Goal: Task Accomplishment & Management: Complete application form

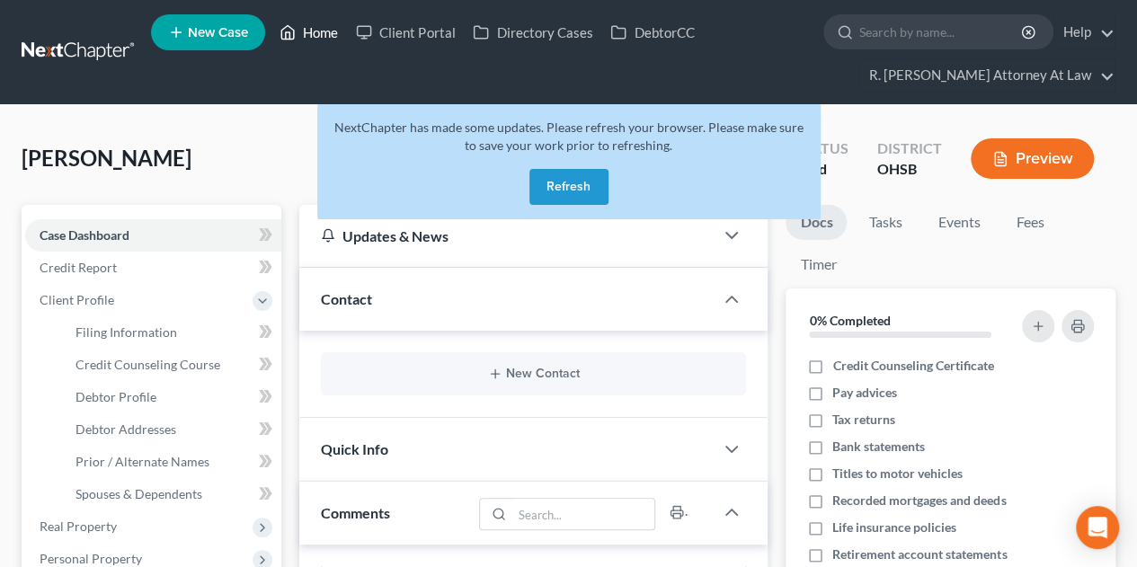
click at [330, 32] on link "Home" at bounding box center [309, 32] width 76 height 32
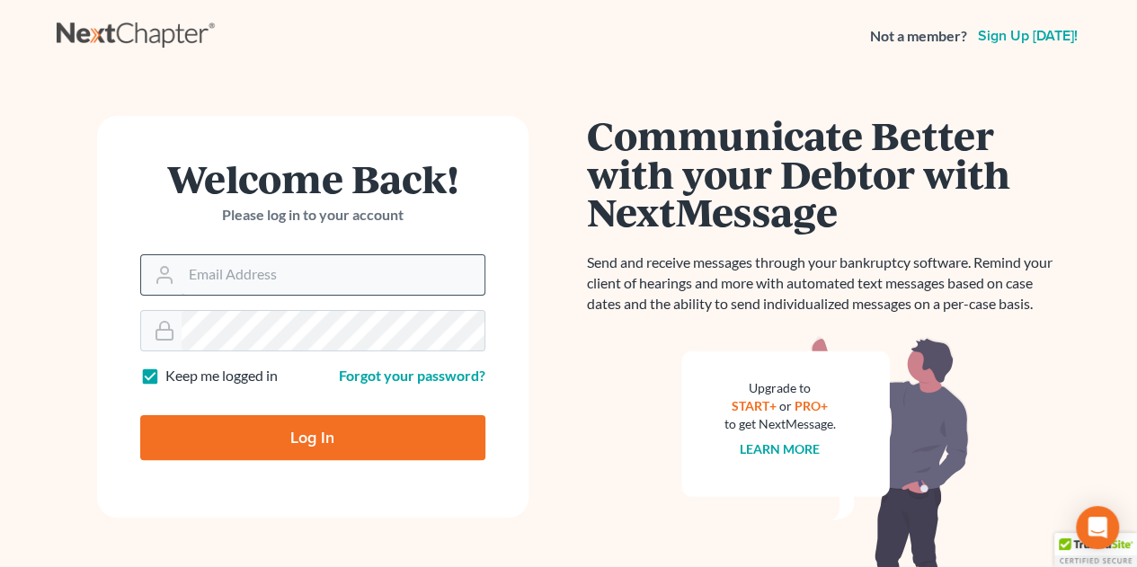
click at [237, 281] on input "Email Address" at bounding box center [333, 275] width 303 height 40
type input "[EMAIL_ADDRESS][DOMAIN_NAME]"
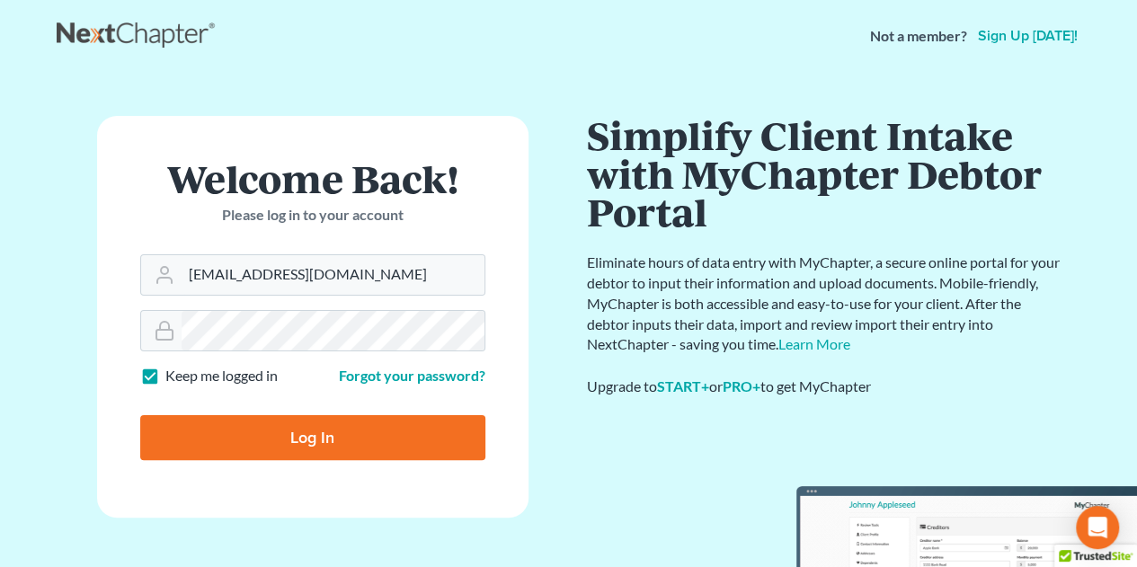
click at [334, 441] on input "Log In" at bounding box center [312, 437] width 345 height 45
type input "Thinking..."
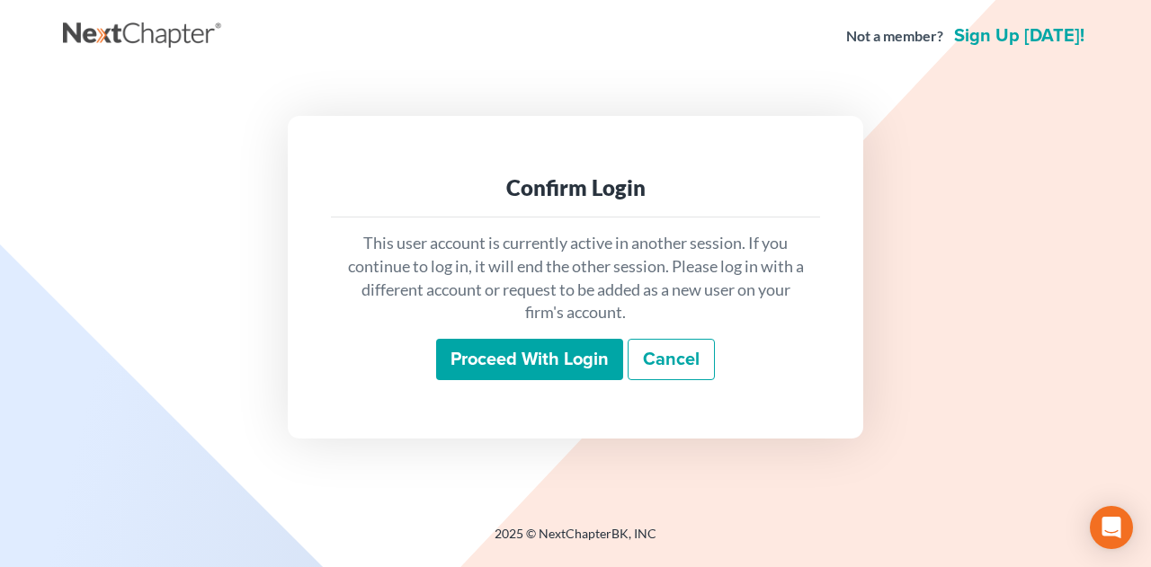
click at [476, 349] on input "Proceed with login" at bounding box center [529, 359] width 187 height 41
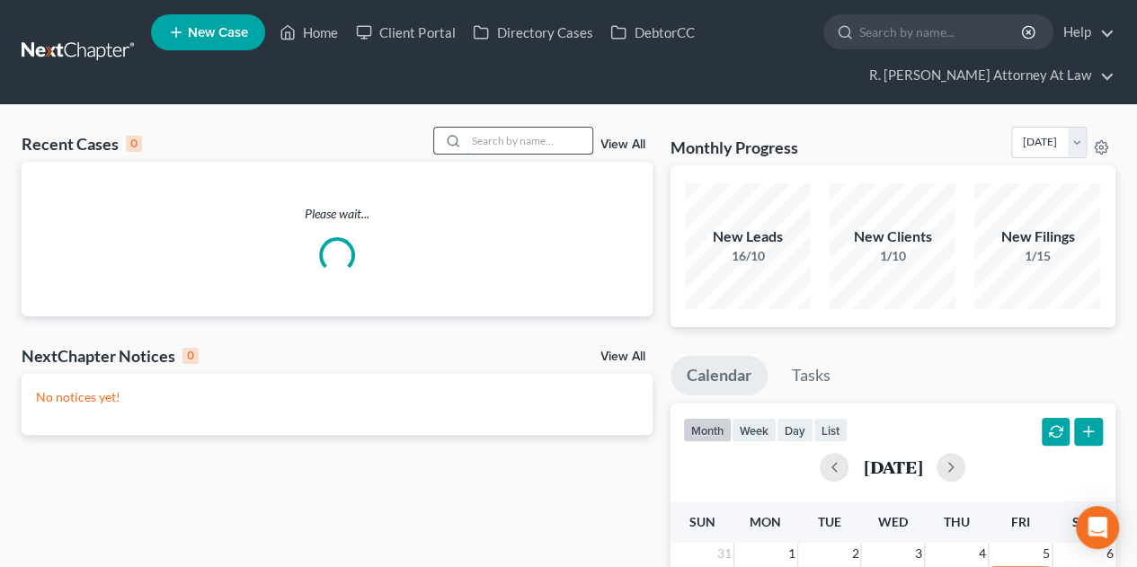
click at [509, 143] on input "search" at bounding box center [530, 141] width 126 height 26
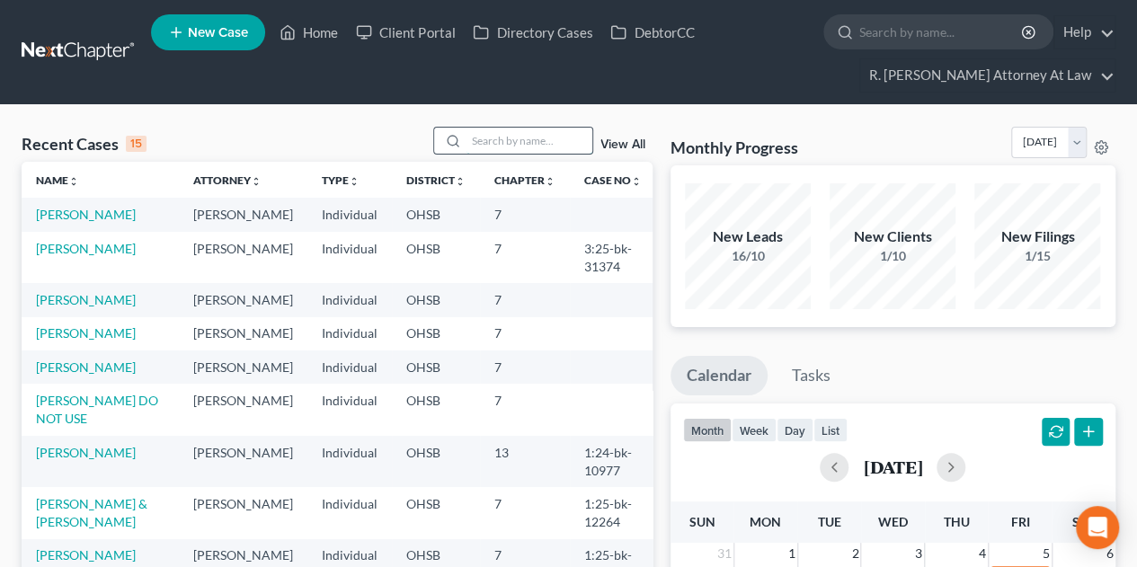
click at [512, 138] on input "search" at bounding box center [530, 141] width 126 height 26
type input "gregory"
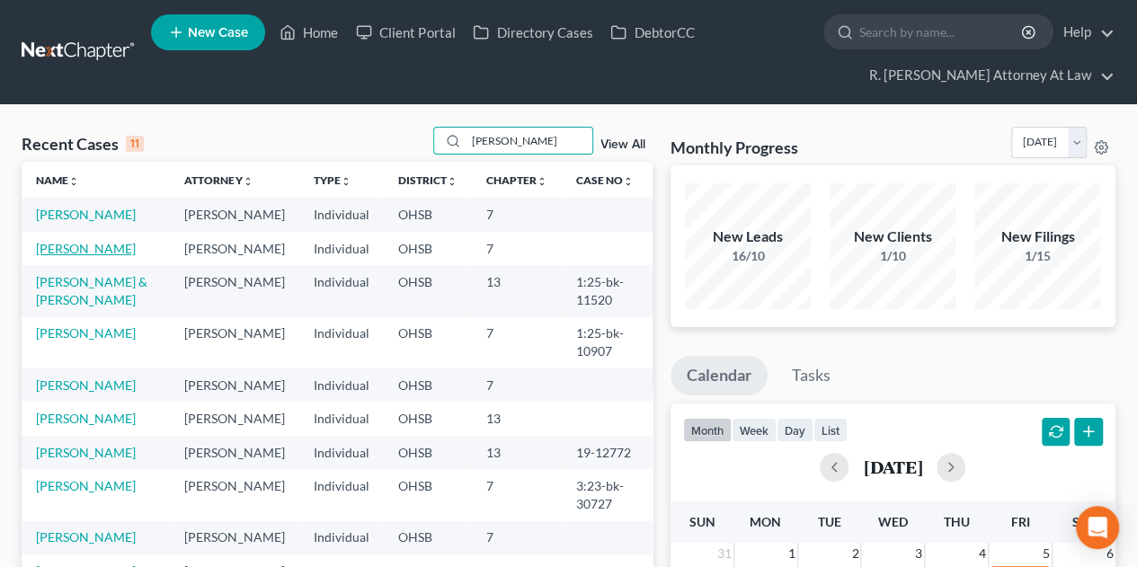
click at [47, 256] on link "Gregory, Penny" at bounding box center [86, 248] width 100 height 15
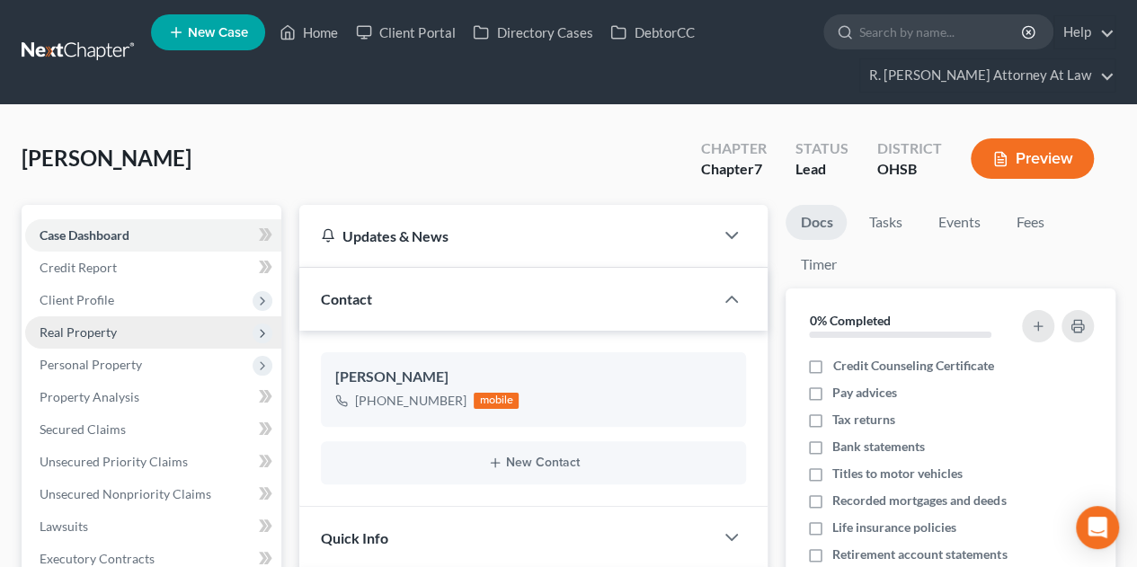
click at [81, 325] on span "Real Property" at bounding box center [78, 332] width 77 height 15
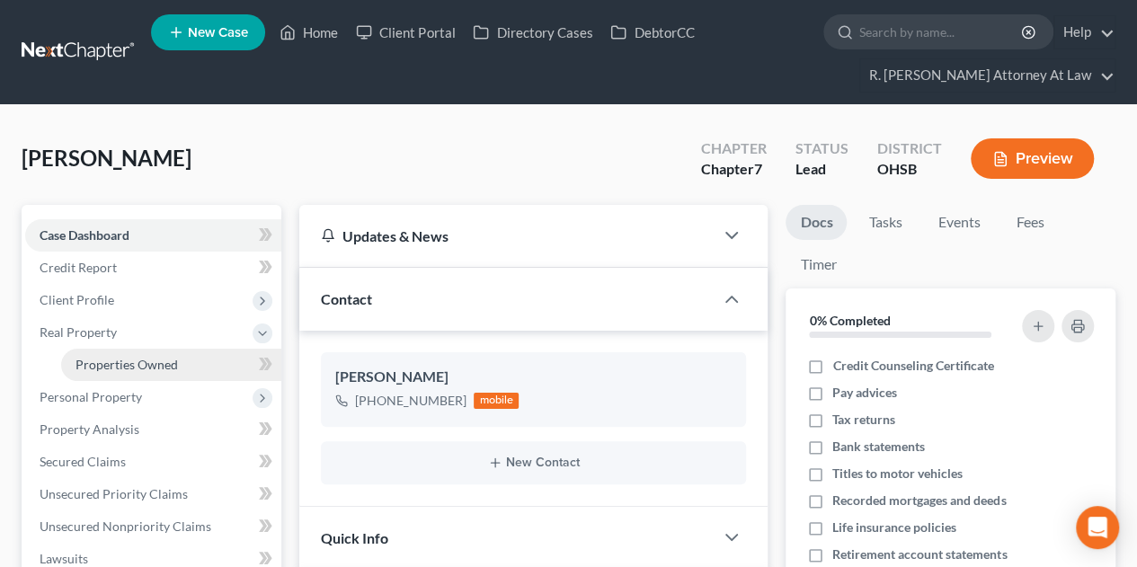
click at [102, 357] on span "Properties Owned" at bounding box center [127, 364] width 103 height 15
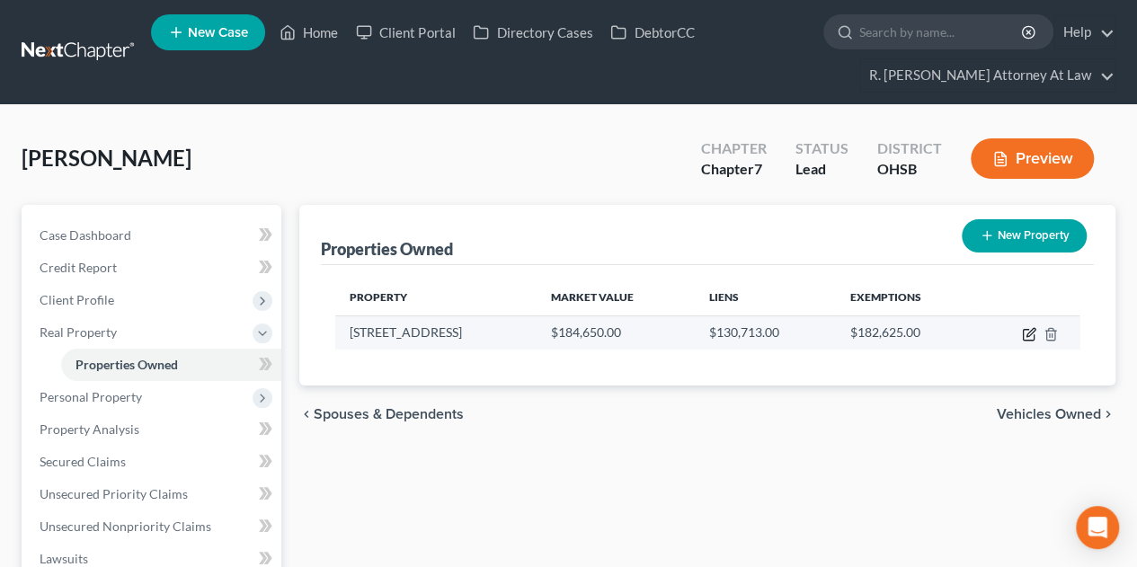
click at [1034, 337] on icon "button" at bounding box center [1029, 334] width 14 height 14
select select "36"
select select "0"
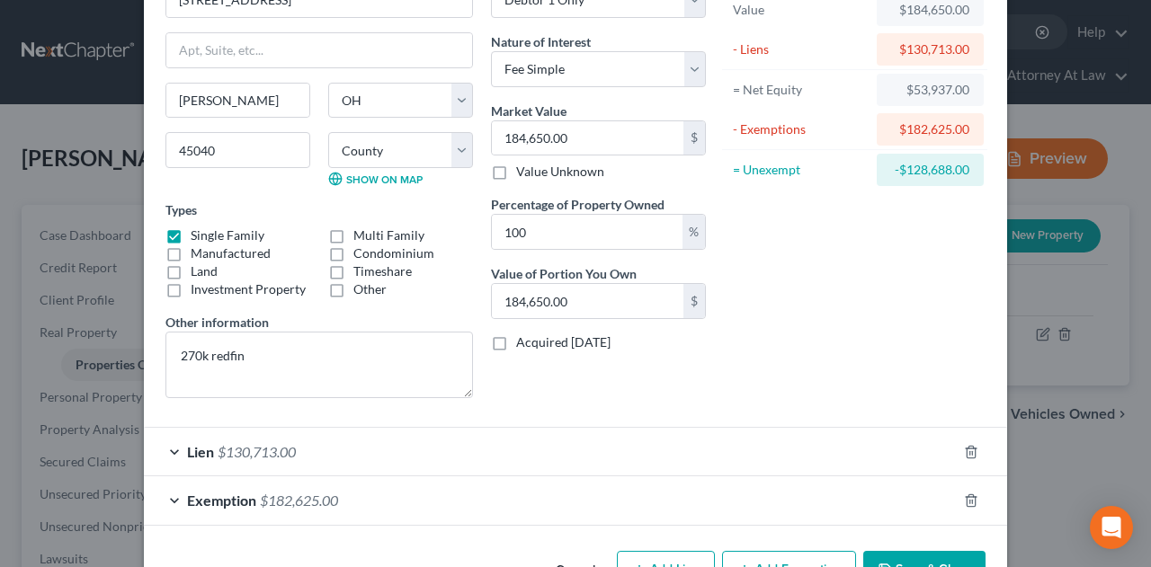
scroll to position [173, 0]
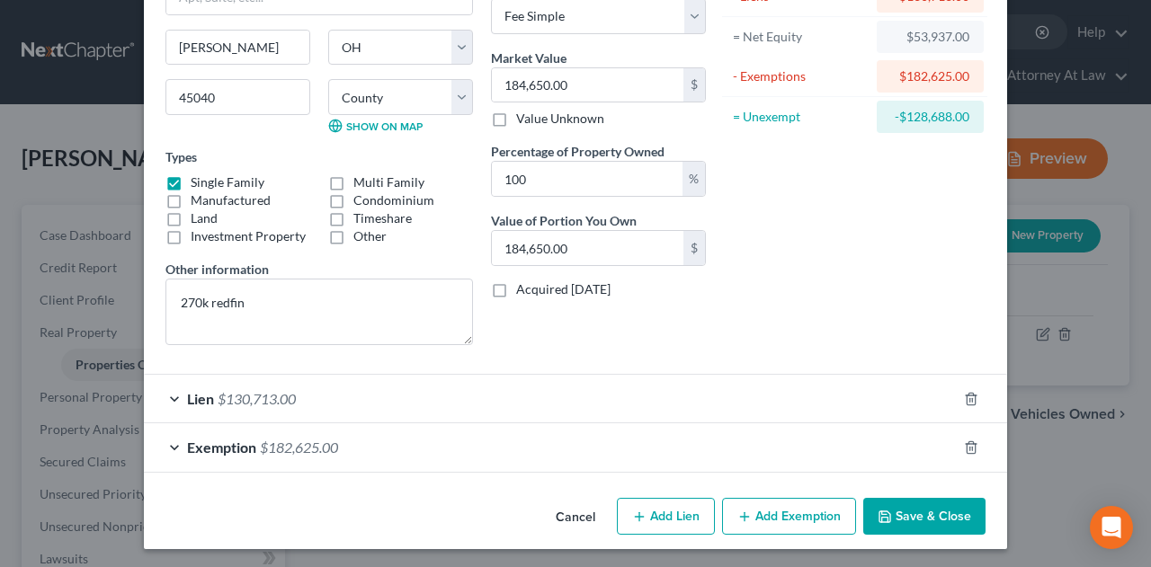
click at [718, 398] on div "Lien $130,713.00" at bounding box center [550, 399] width 813 height 48
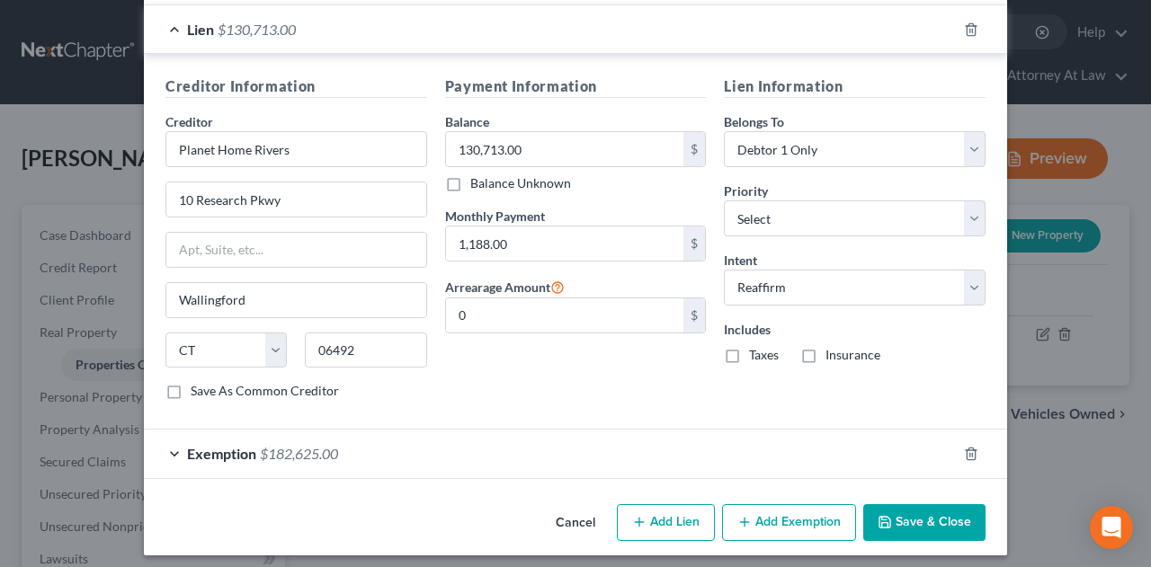
scroll to position [545, 0]
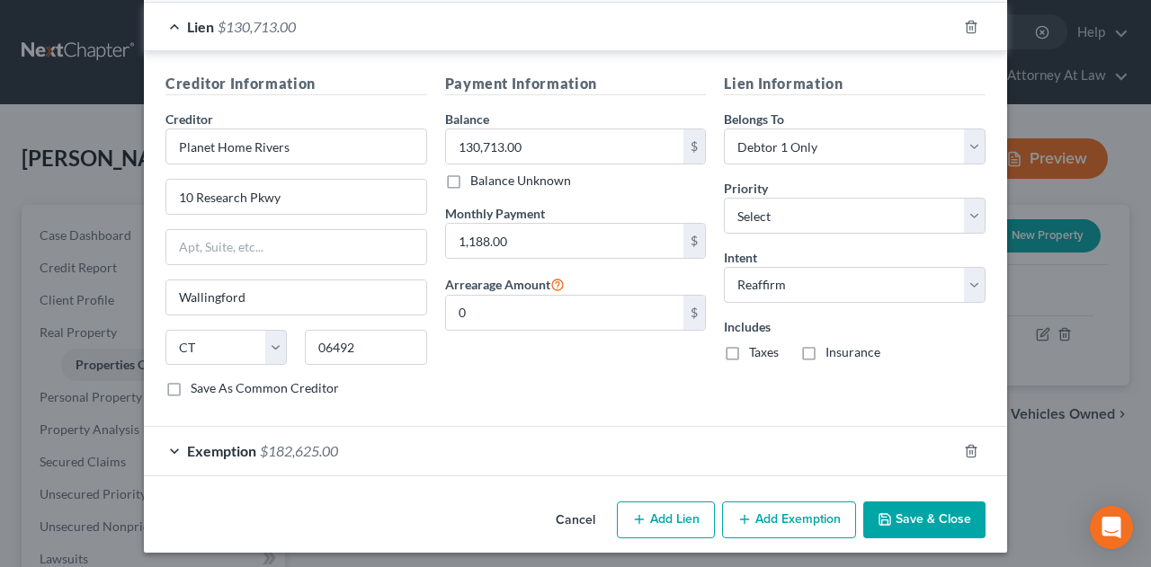
click at [749, 358] on label "Taxes" at bounding box center [764, 352] width 30 height 18
click at [756, 355] on input "Taxes" at bounding box center [762, 349] width 12 height 12
checkbox input "true"
click at [825, 346] on label "Insurance" at bounding box center [852, 352] width 55 height 18
click at [833, 346] on input "Insurance" at bounding box center [839, 349] width 12 height 12
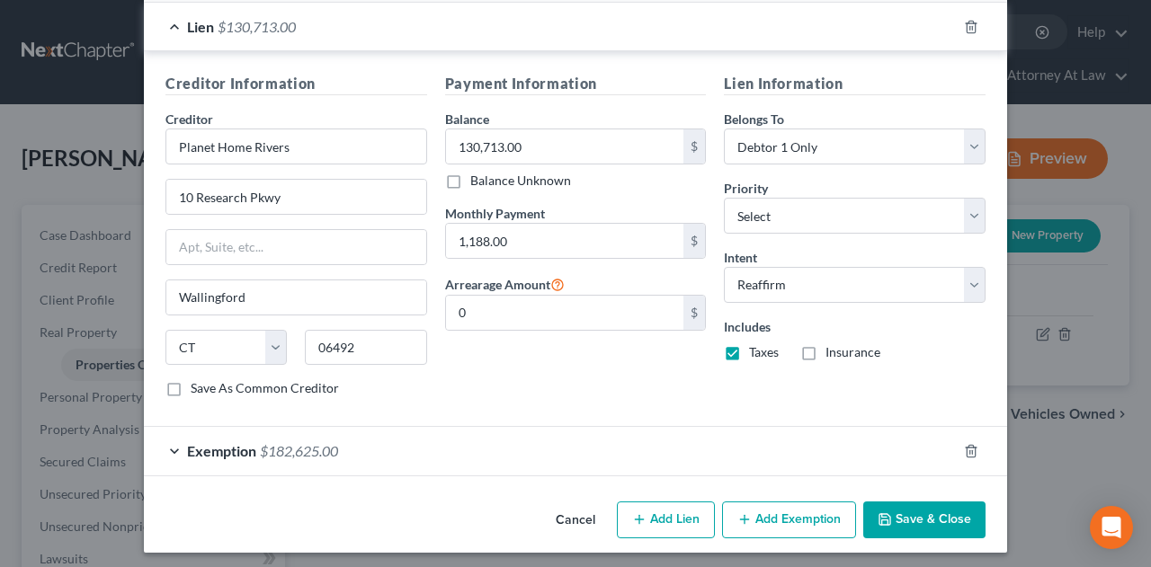
checkbox input "true"
click at [908, 508] on button "Save & Close" at bounding box center [924, 521] width 122 height 38
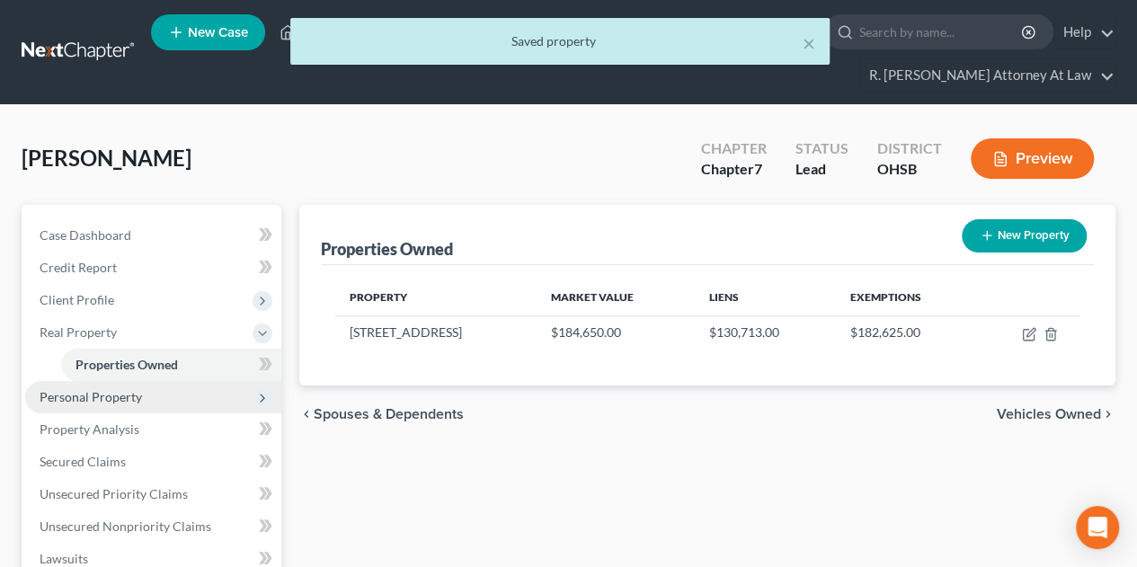
click at [99, 389] on span "Personal Property" at bounding box center [91, 396] width 103 height 15
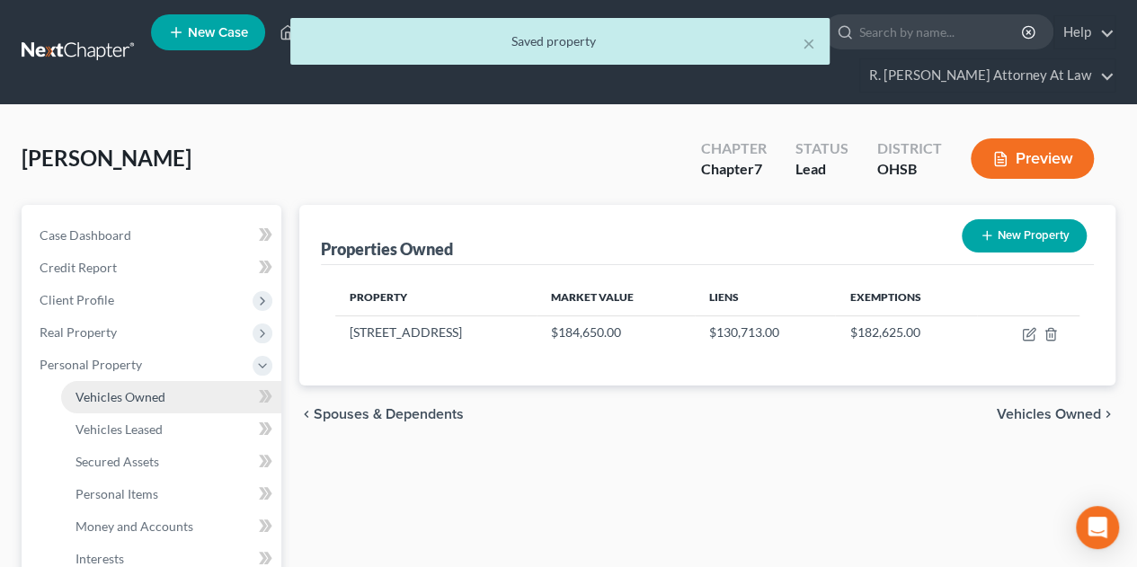
click at [101, 391] on span "Vehicles Owned" at bounding box center [121, 396] width 90 height 15
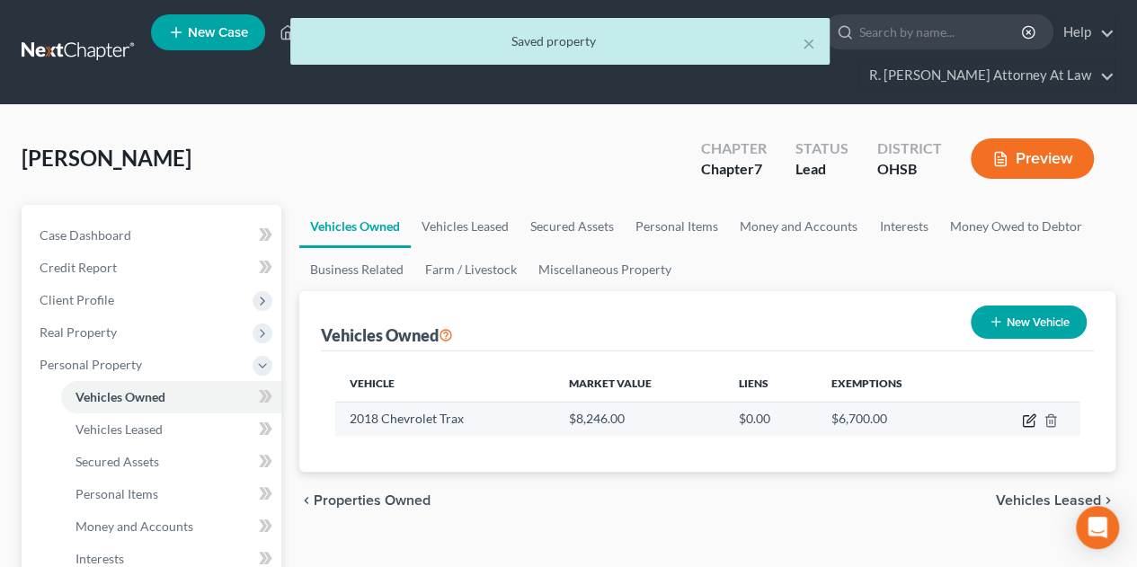
click at [1031, 422] on icon "button" at bounding box center [1029, 421] width 14 height 14
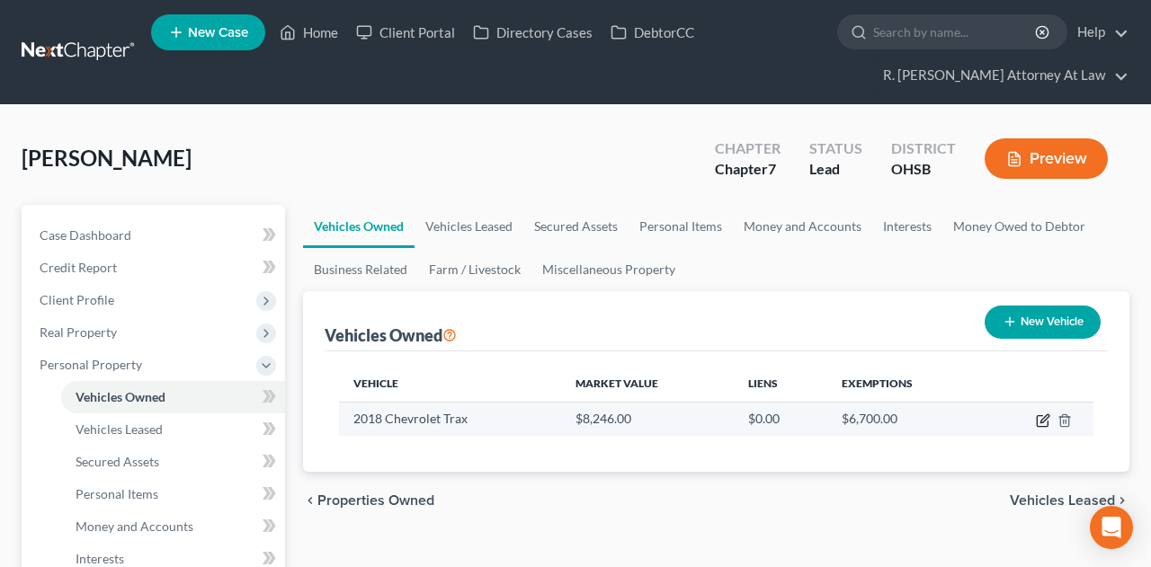
select select "0"
select select "8"
select select "2"
select select "0"
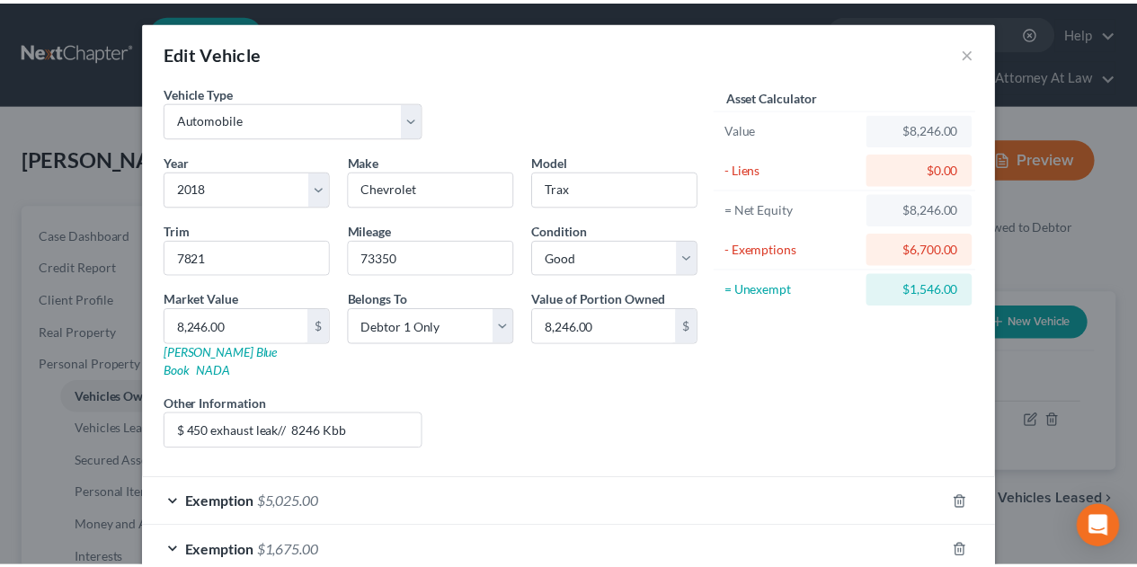
scroll to position [85, 0]
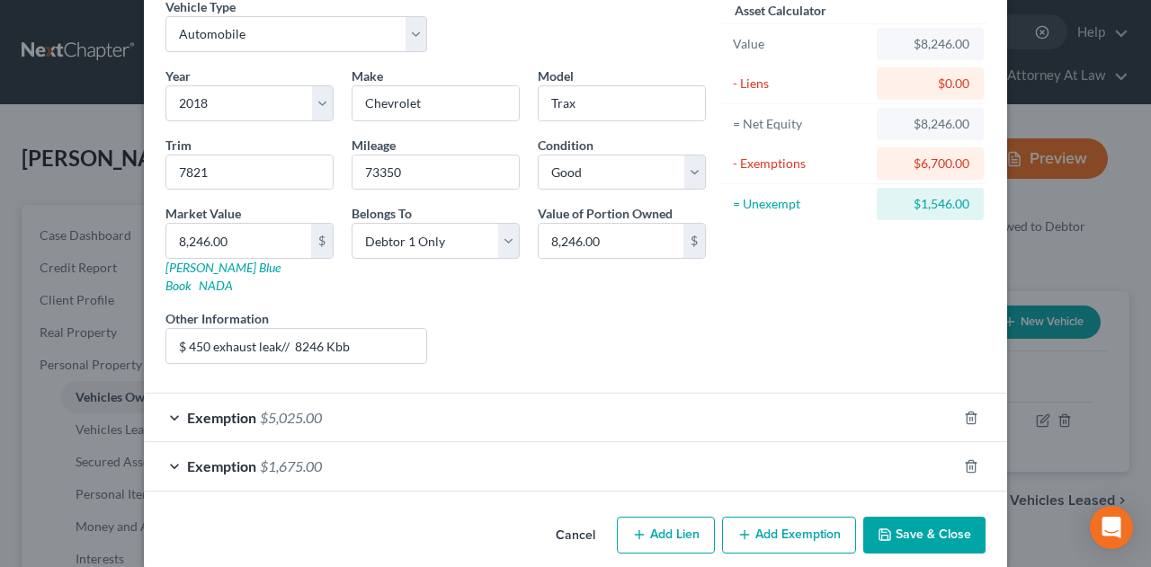
click at [908, 517] on button "Save & Close" at bounding box center [924, 536] width 122 height 38
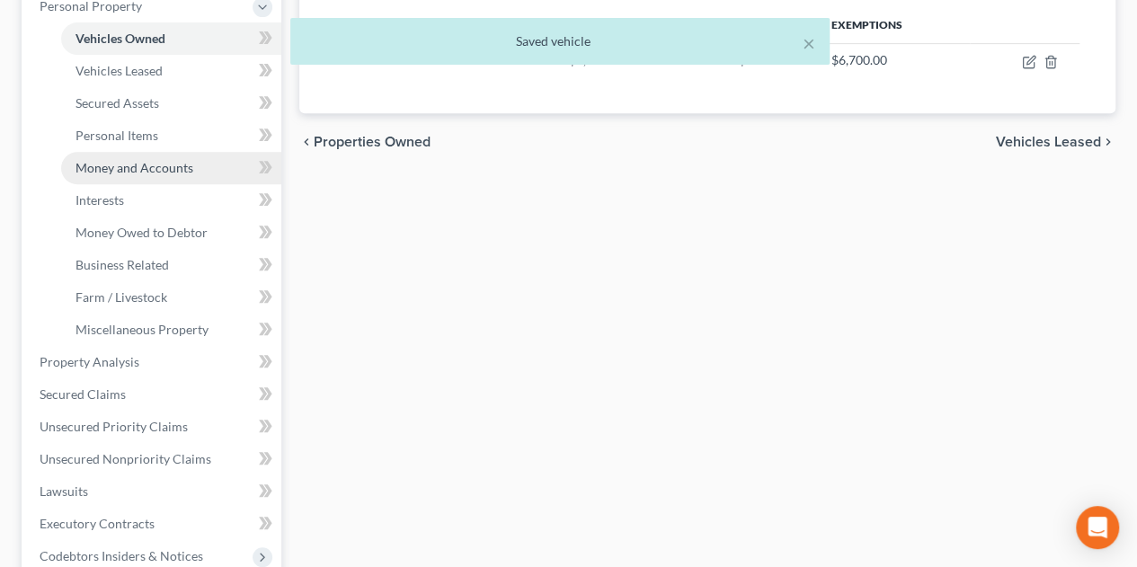
scroll to position [360, 0]
click at [112, 167] on span "Money and Accounts" at bounding box center [135, 166] width 118 height 15
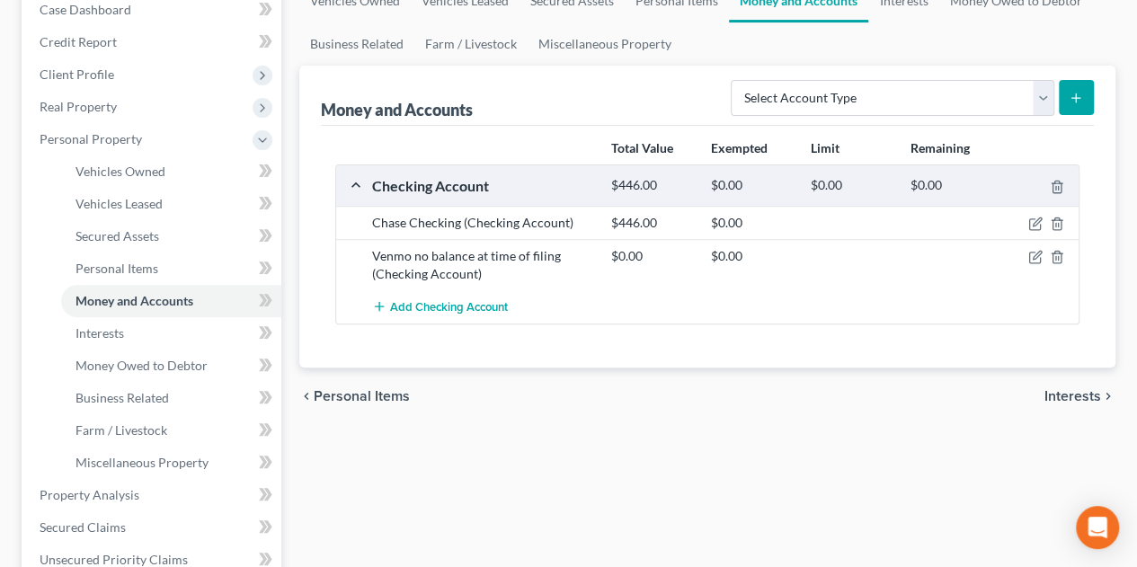
scroll to position [239, 0]
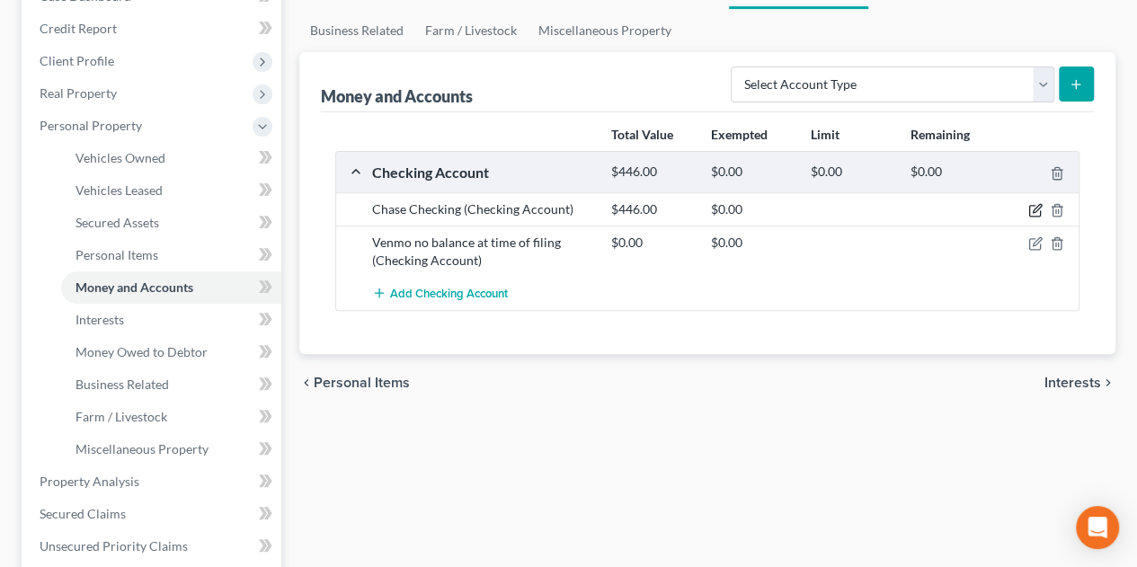
click at [1034, 208] on icon "button" at bounding box center [1037, 209] width 8 height 8
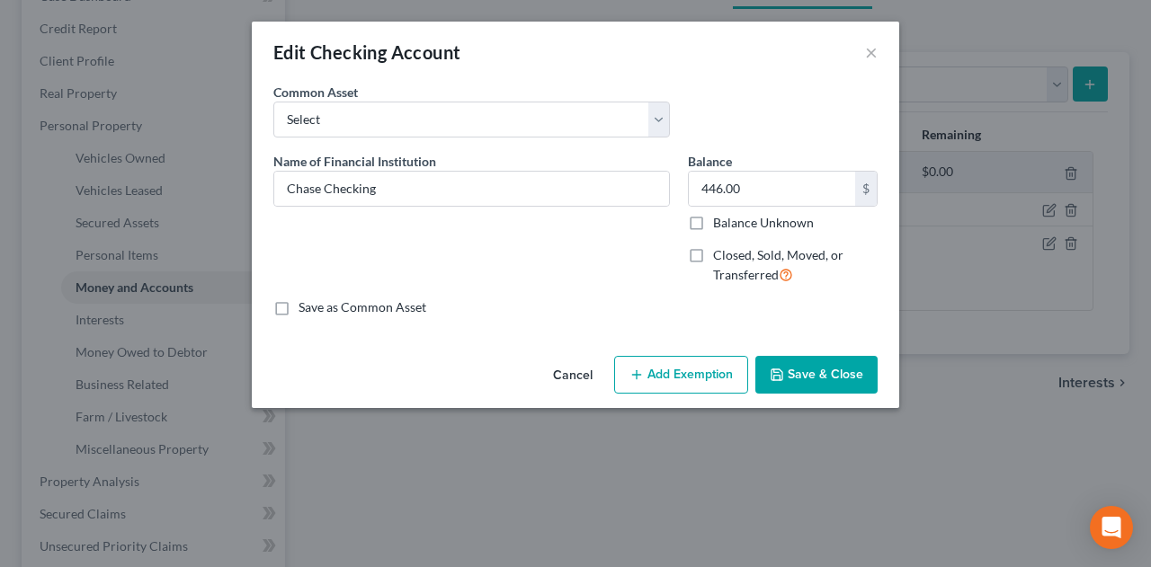
click at [784, 380] on icon "button" at bounding box center [777, 375] width 14 height 14
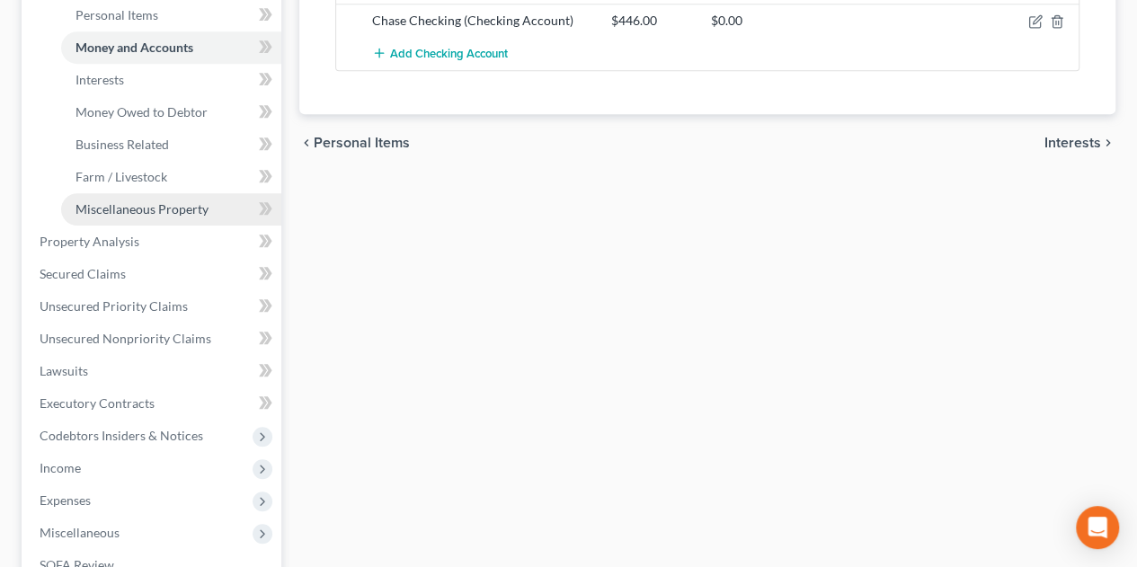
click at [96, 210] on span "Miscellaneous Property" at bounding box center [142, 208] width 133 height 15
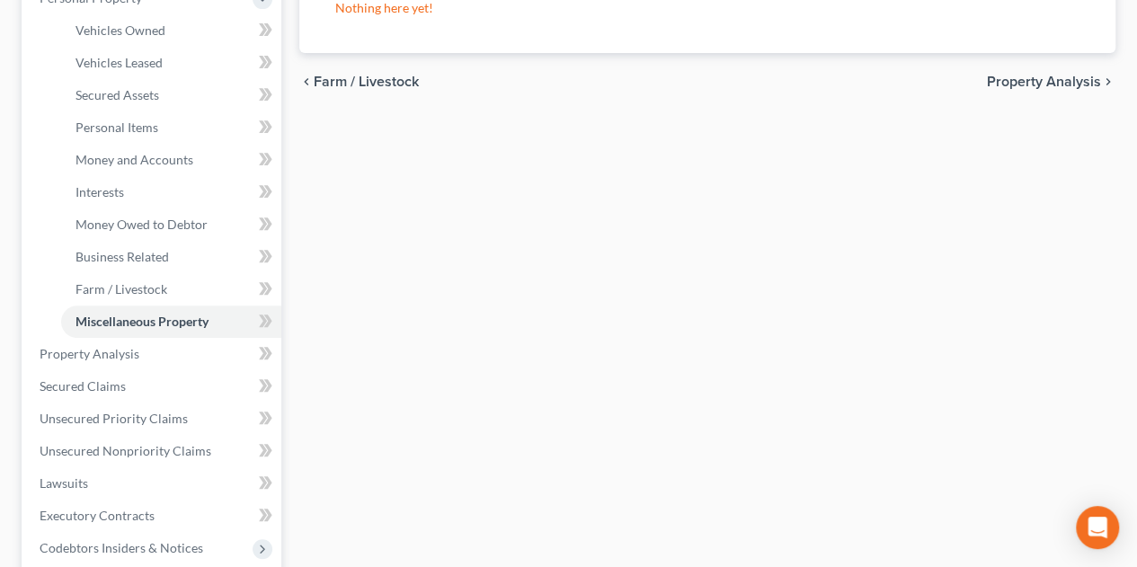
scroll to position [479, 0]
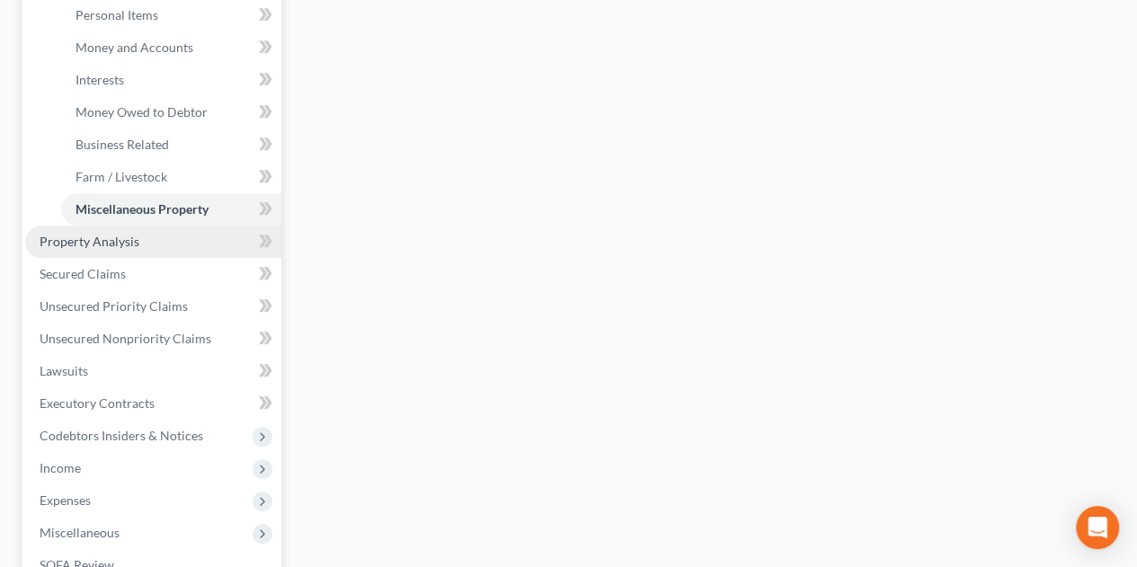
click at [103, 236] on span "Property Analysis" at bounding box center [90, 241] width 100 height 15
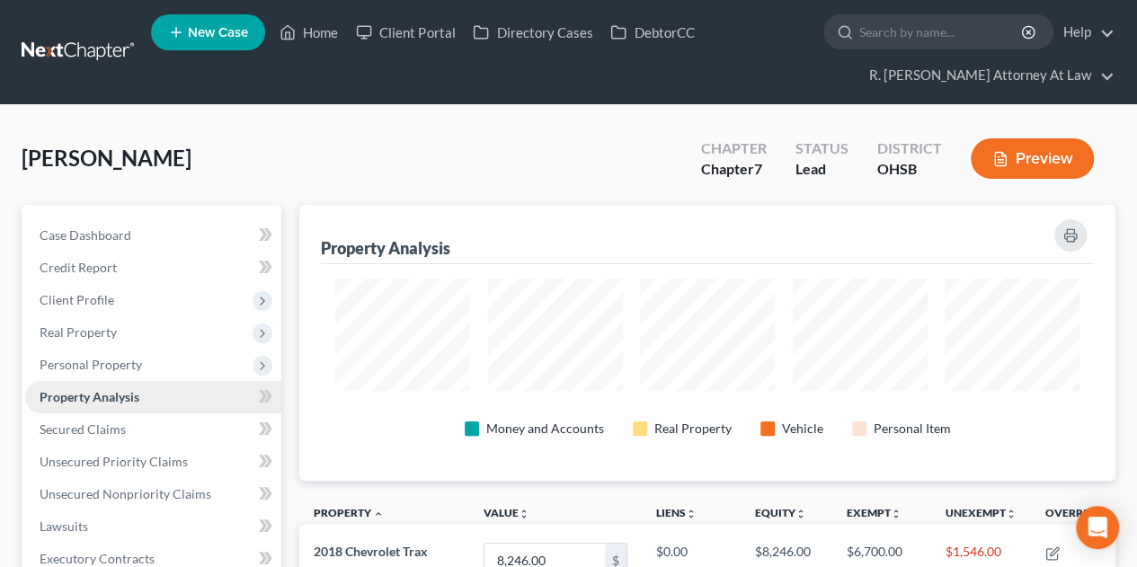
drag, startPoint x: 84, startPoint y: 367, endPoint x: 76, endPoint y: 388, distance: 21.9
click at [85, 371] on span "Personal Property" at bounding box center [153, 365] width 256 height 32
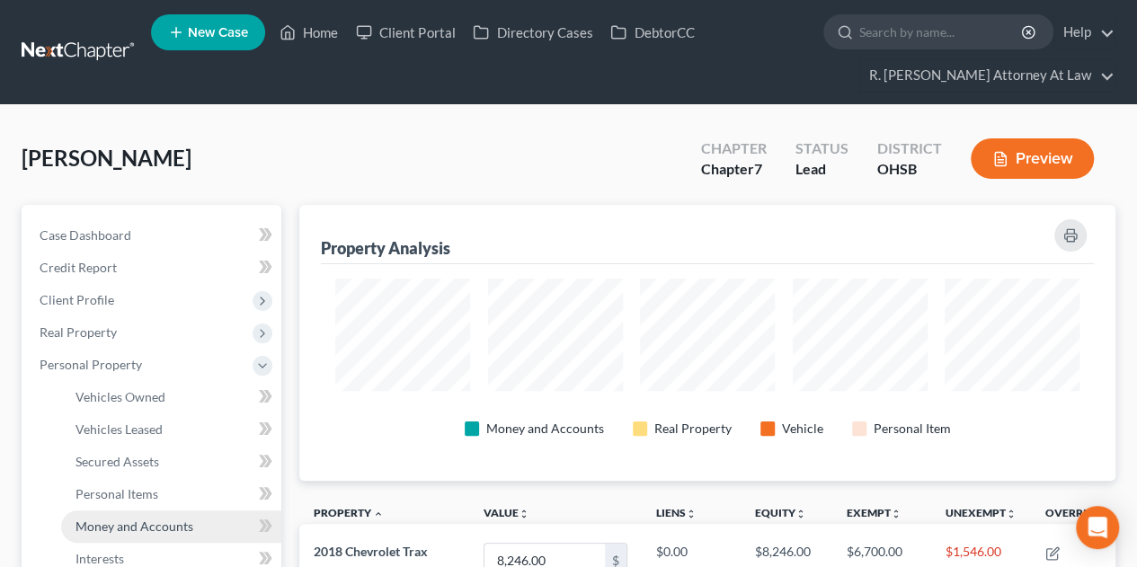
click at [110, 524] on span "Money and Accounts" at bounding box center [135, 526] width 118 height 15
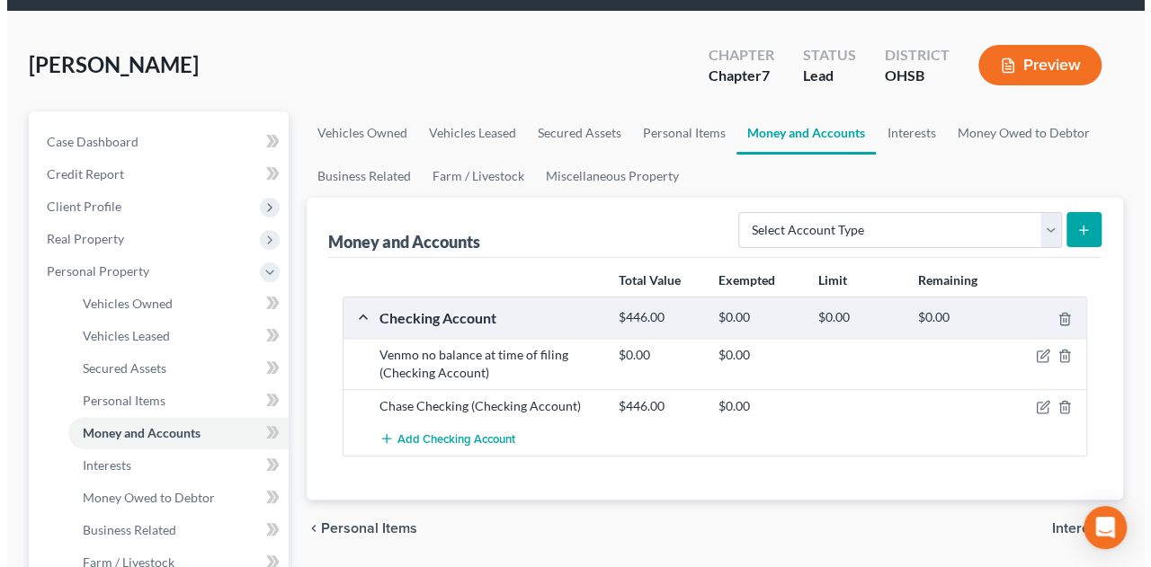
scroll to position [120, 0]
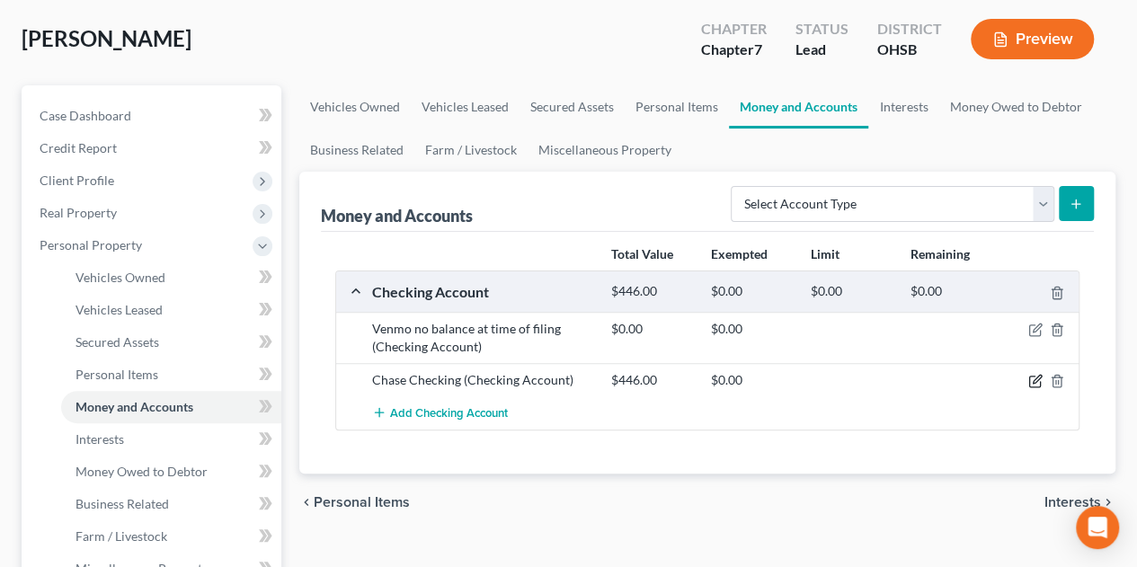
click at [1034, 380] on icon "button" at bounding box center [1037, 380] width 8 height 8
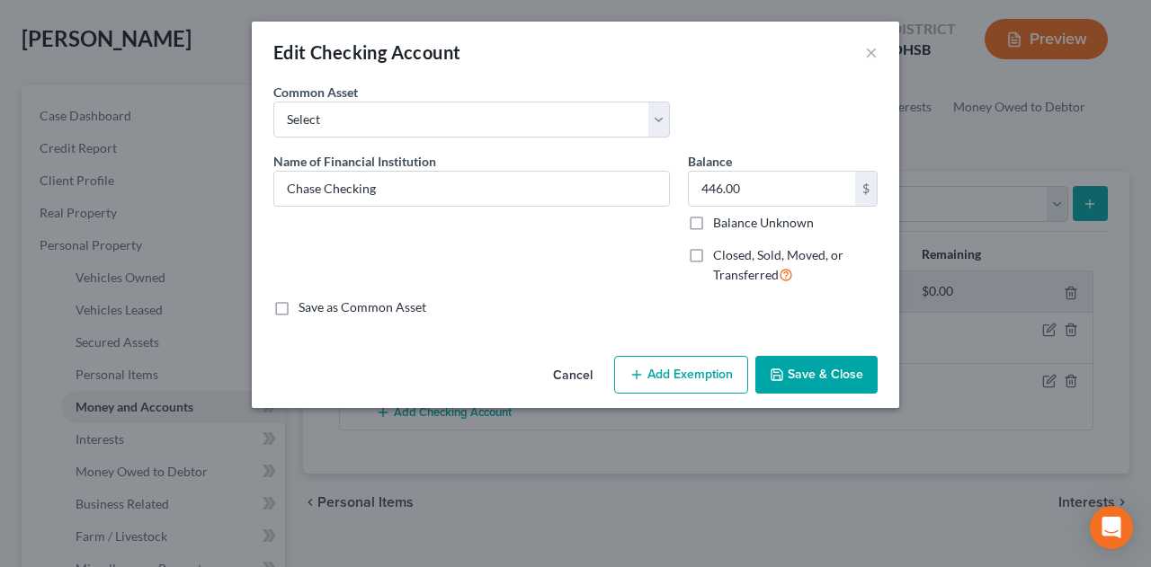
click at [658, 388] on button "Add Exemption" at bounding box center [681, 375] width 134 height 38
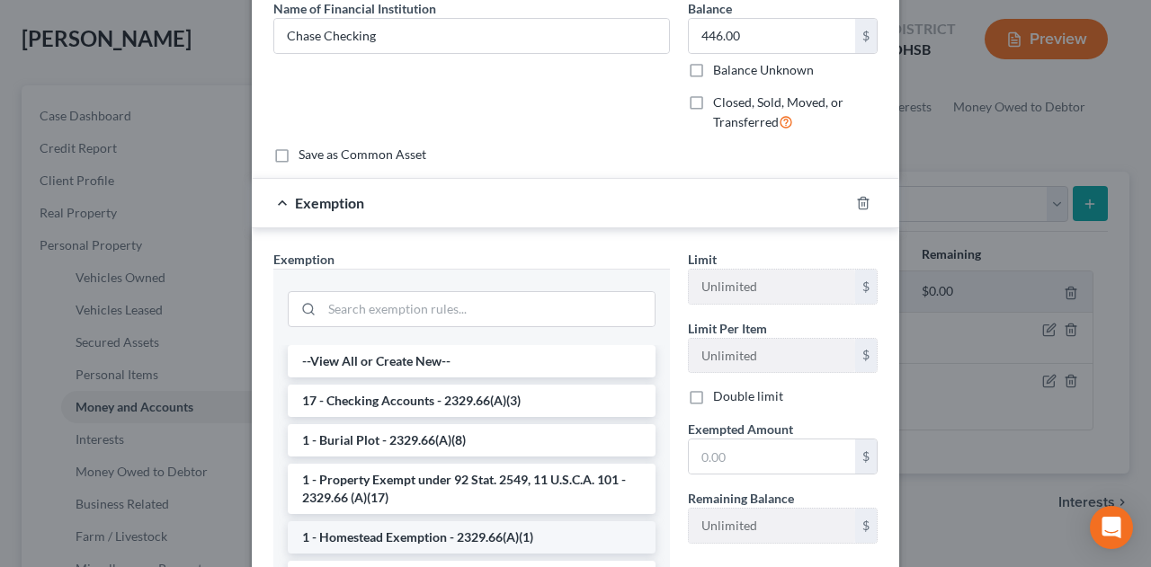
scroll to position [343, 0]
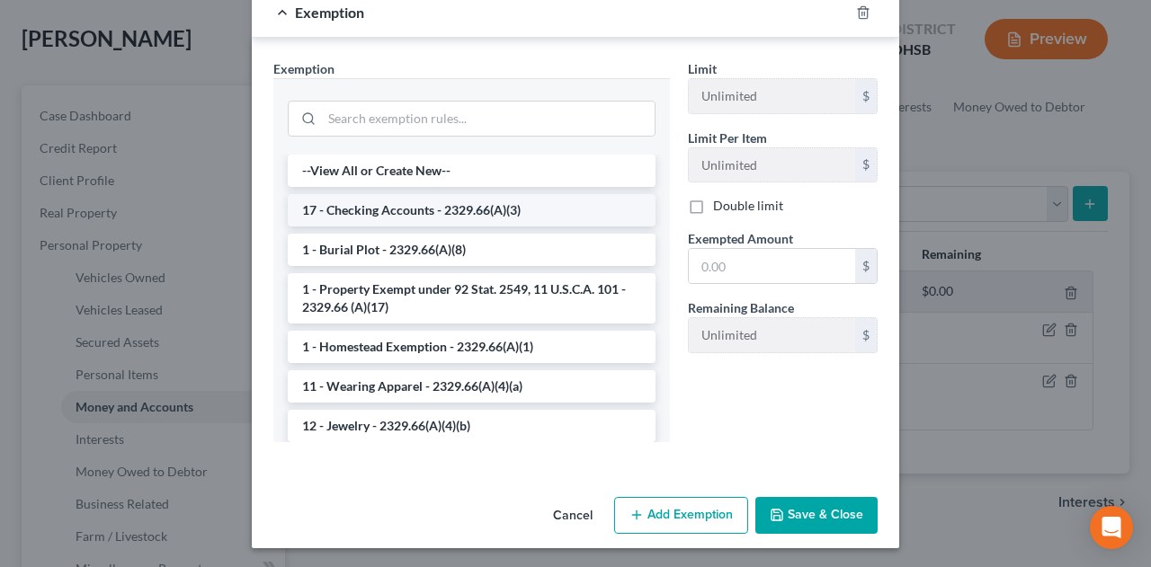
click at [348, 210] on li "17 - Checking Accounts - 2329.66(A)(3)" at bounding box center [472, 210] width 368 height 32
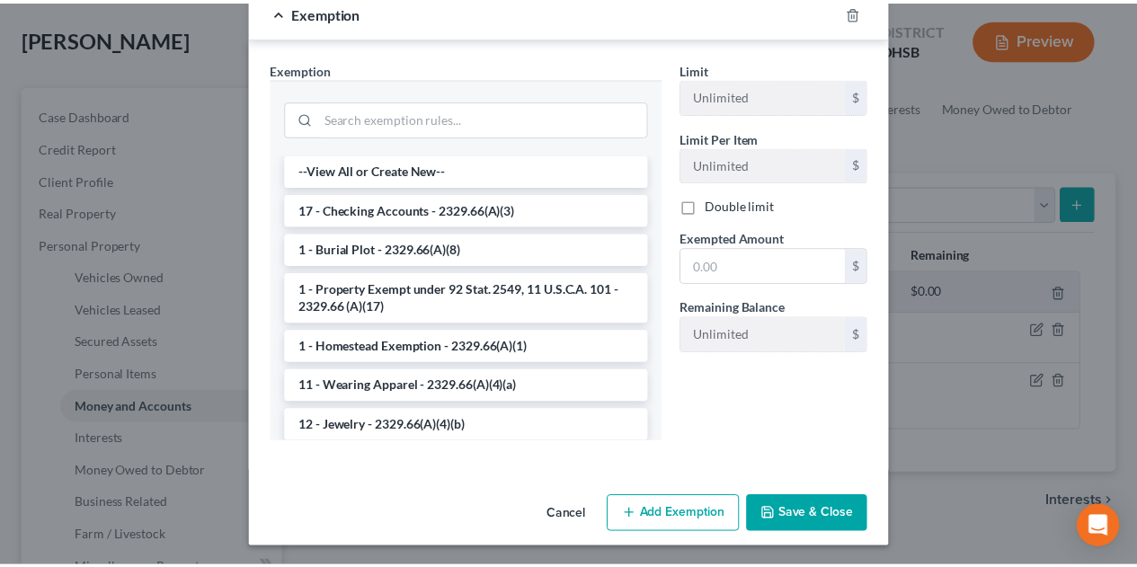
scroll to position [255, 0]
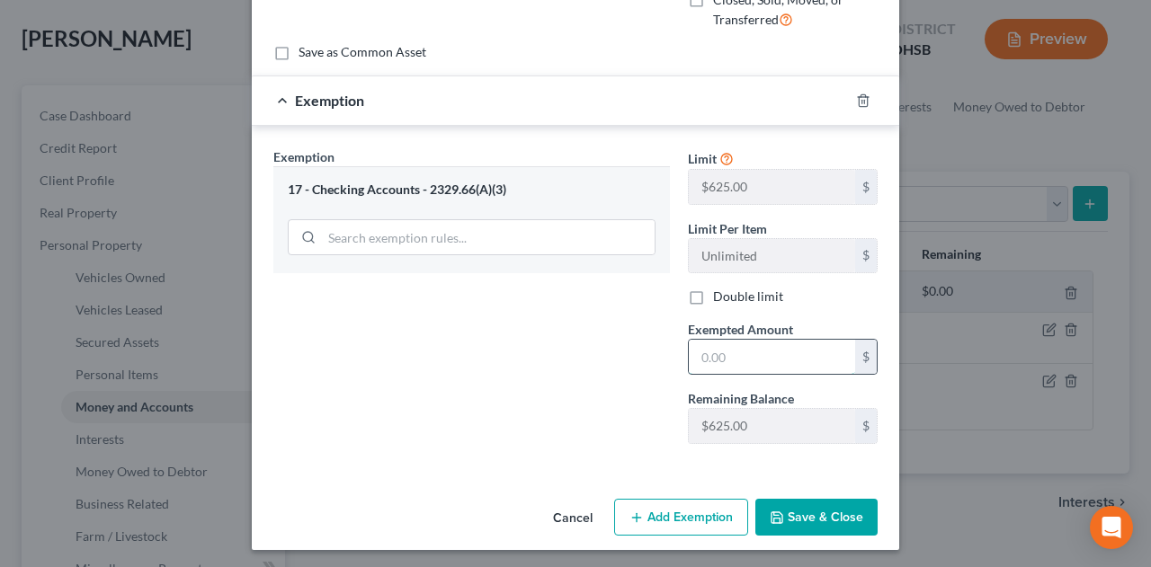
click at [692, 353] on input "text" at bounding box center [772, 357] width 166 height 34
type input "446"
drag, startPoint x: 782, startPoint y: 504, endPoint x: 800, endPoint y: 526, distance: 28.1
click at [784, 511] on button "Save & Close" at bounding box center [816, 518] width 122 height 38
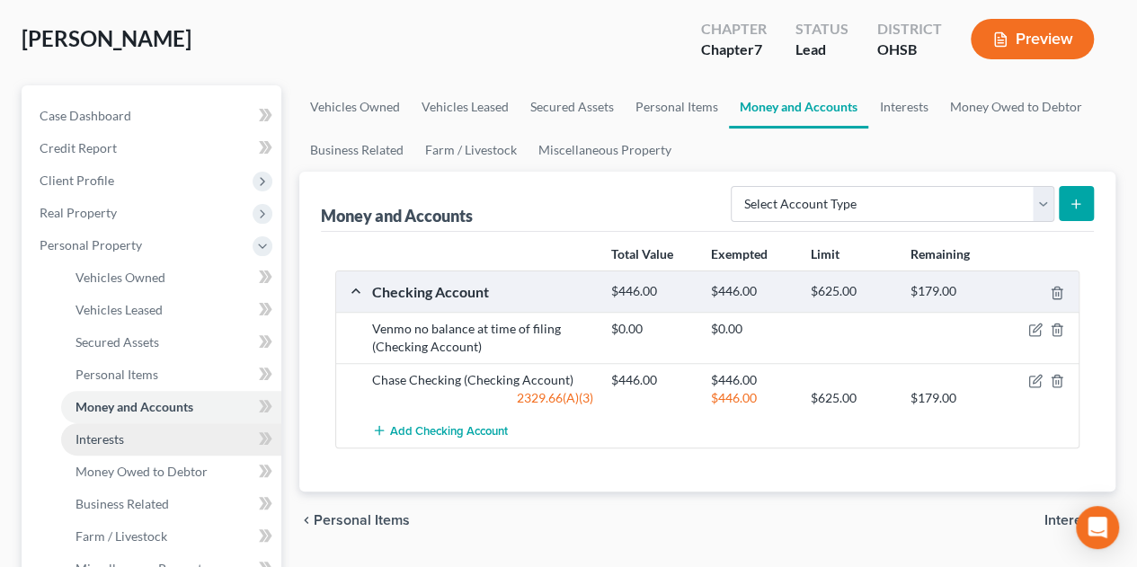
click at [92, 432] on span "Interests" at bounding box center [100, 439] width 49 height 15
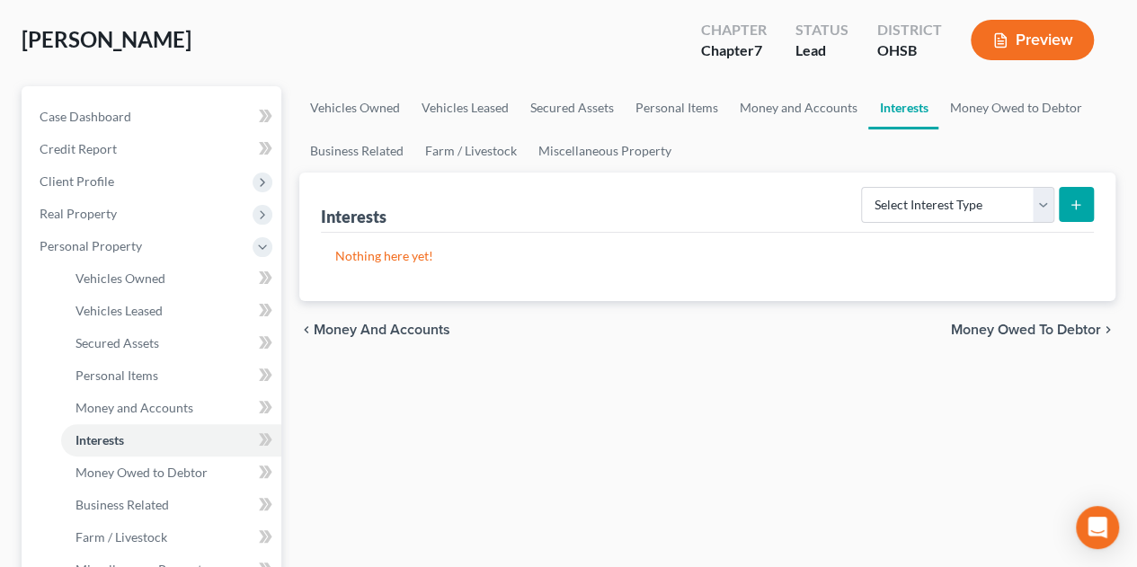
scroll to position [239, 0]
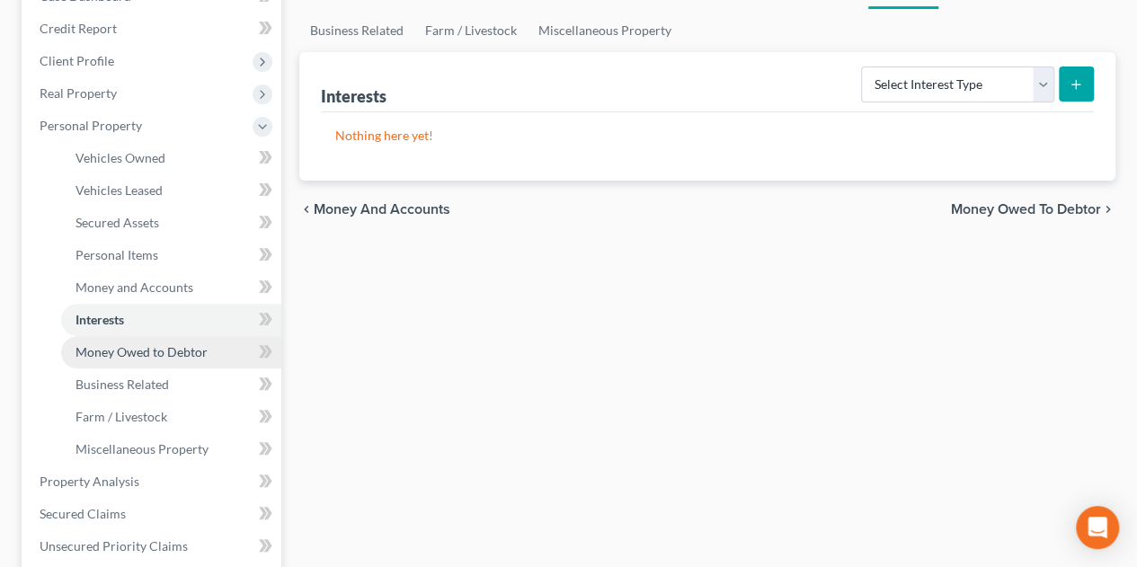
click at [157, 352] on span "Money Owed to Debtor" at bounding box center [142, 351] width 132 height 15
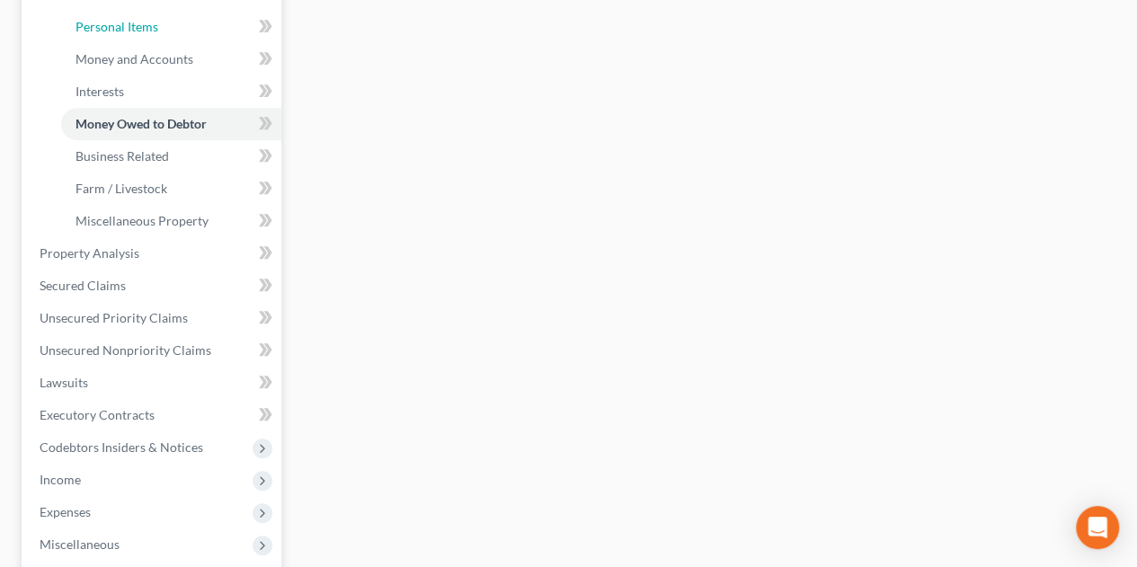
scroll to position [479, 0]
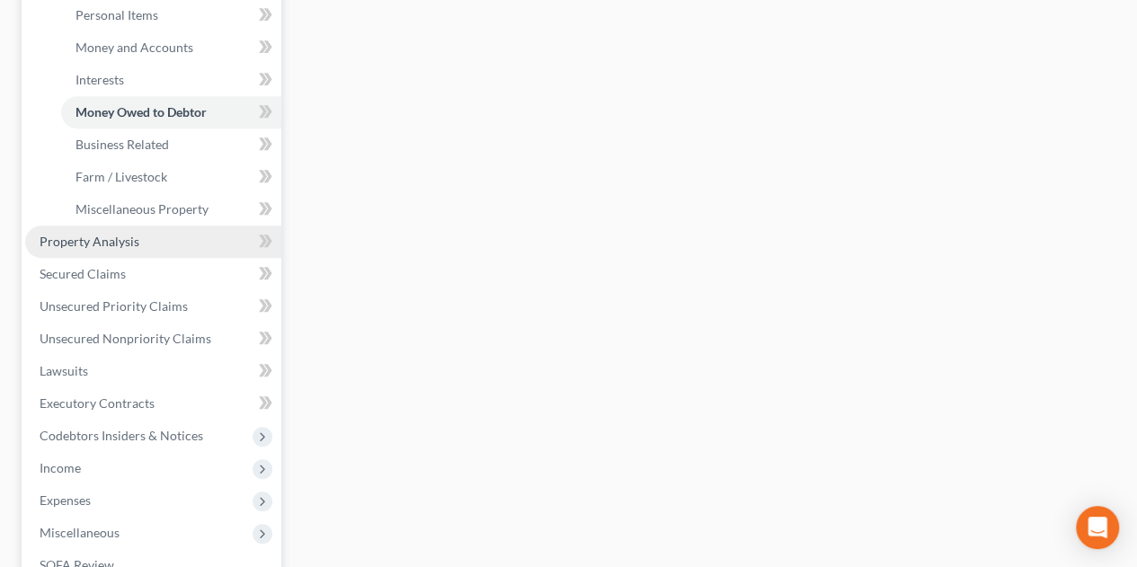
click at [60, 244] on span "Property Analysis" at bounding box center [90, 241] width 100 height 15
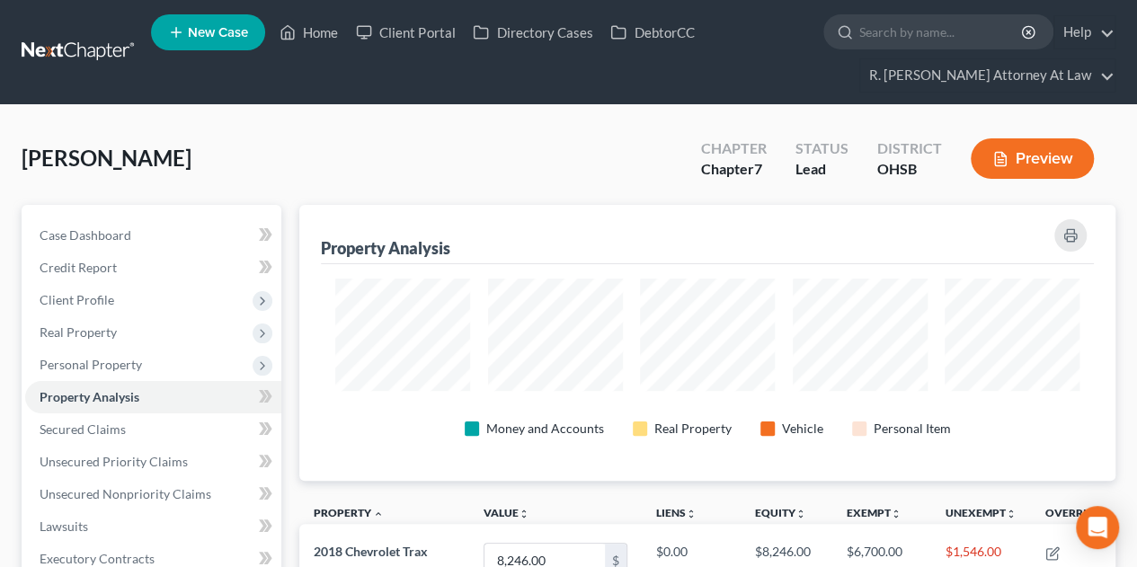
scroll to position [898873, 898332]
click at [108, 364] on span "Personal Property" at bounding box center [91, 364] width 103 height 15
click at [119, 391] on span "Vehicles Owned" at bounding box center [121, 396] width 90 height 15
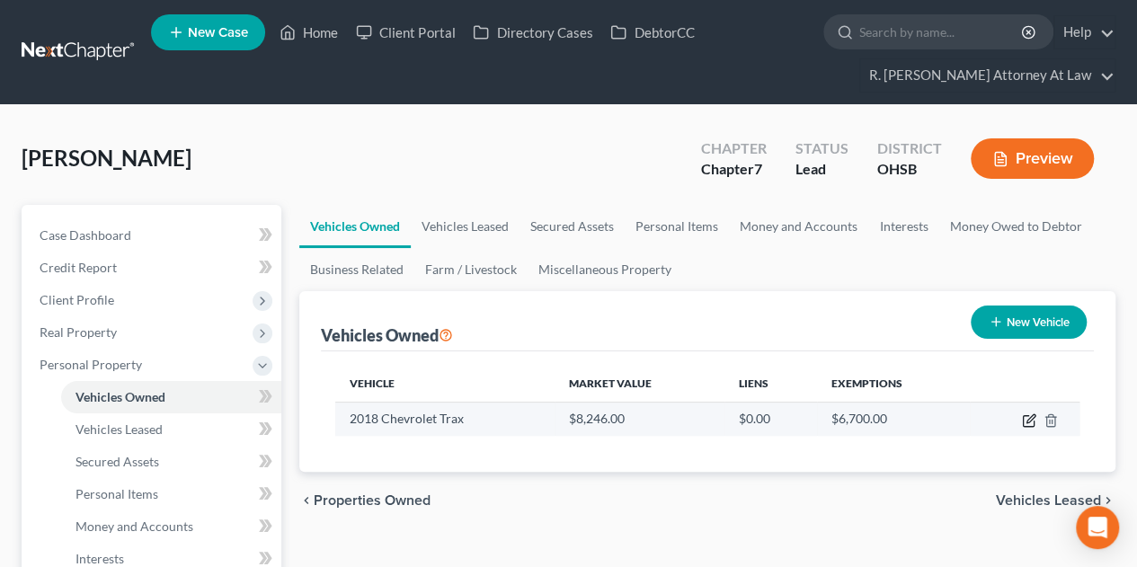
click at [1031, 415] on icon "button" at bounding box center [1031, 419] width 8 height 8
select select "0"
select select "8"
select select "2"
select select "0"
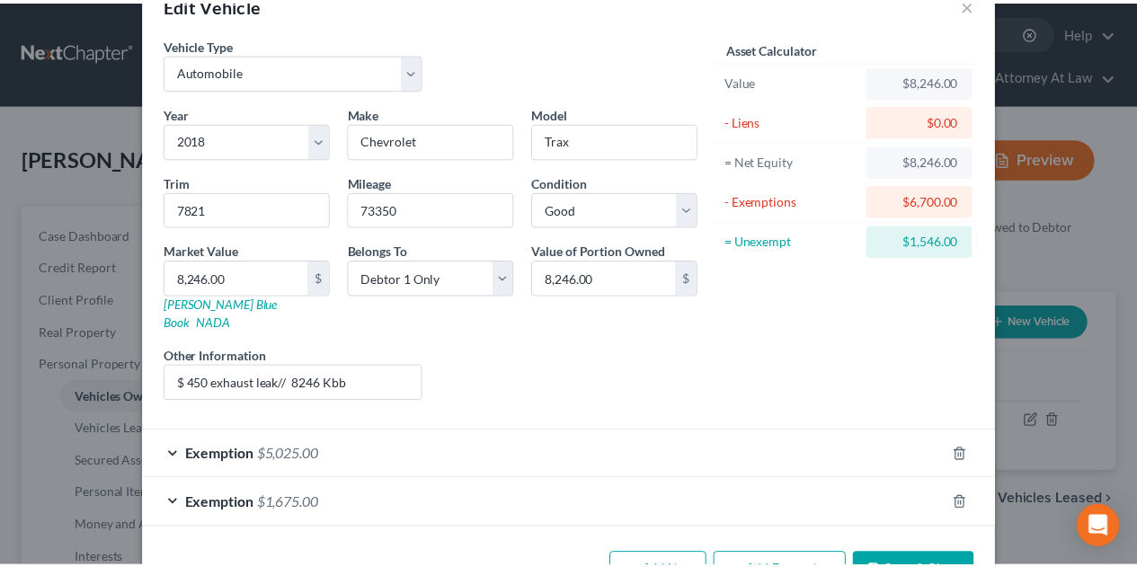
scroll to position [85, 0]
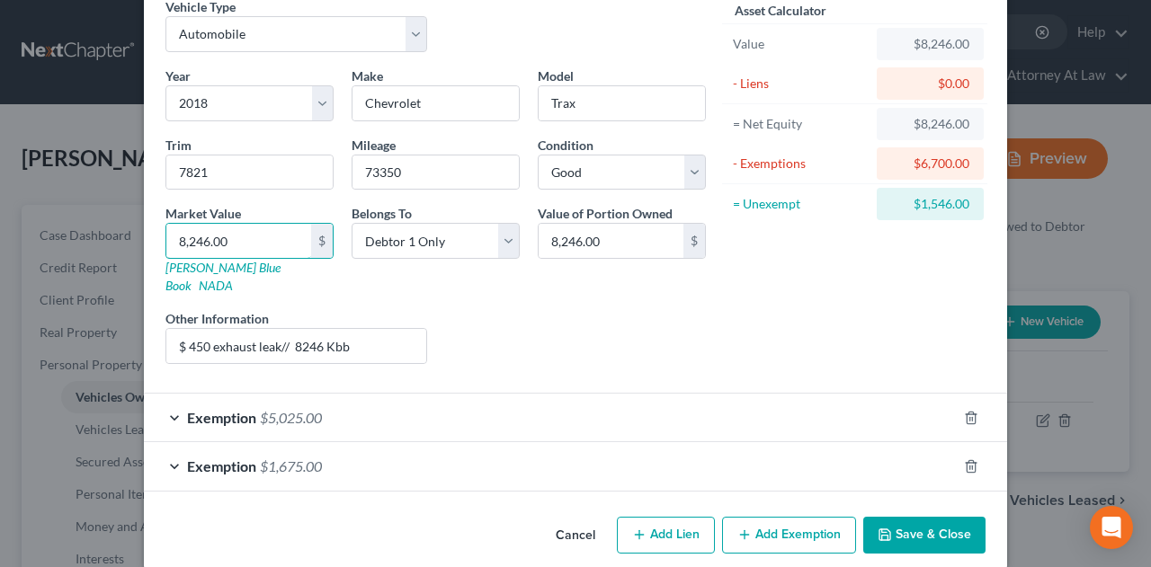
type input "7"
type input "7.00"
type input "77"
type input "77.00"
type input "779"
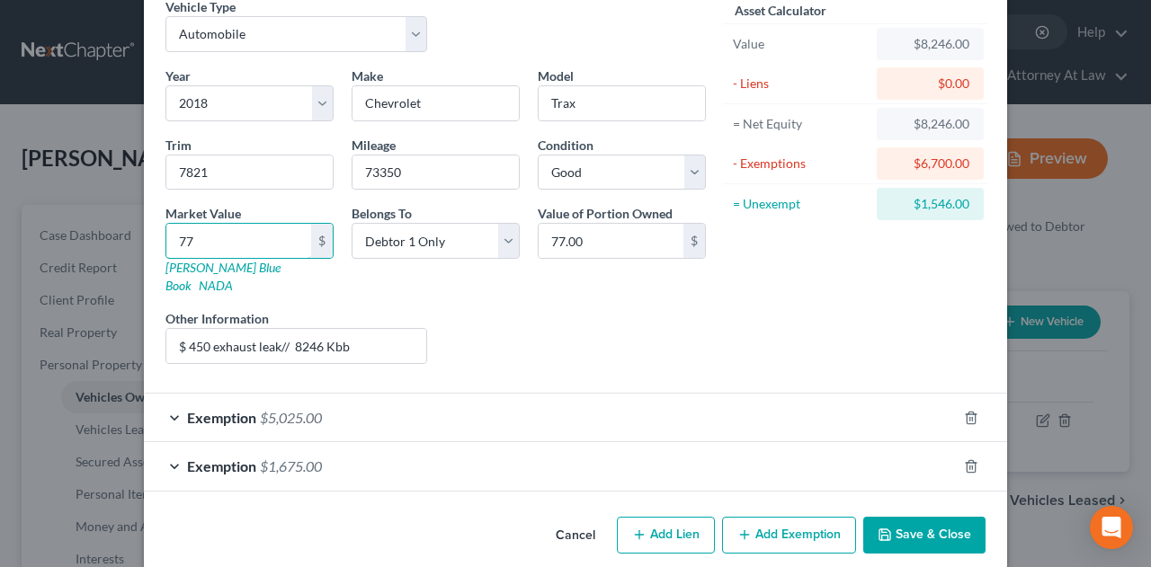
type input "779.00"
type input "7796"
type input "7,796.00"
type input "7,796"
click at [636, 353] on div "Year Select 2026 2025 2024 2023 2022 2021 2020 2019 2018 2017 2016 2015 2014 20…" at bounding box center [435, 223] width 558 height 312
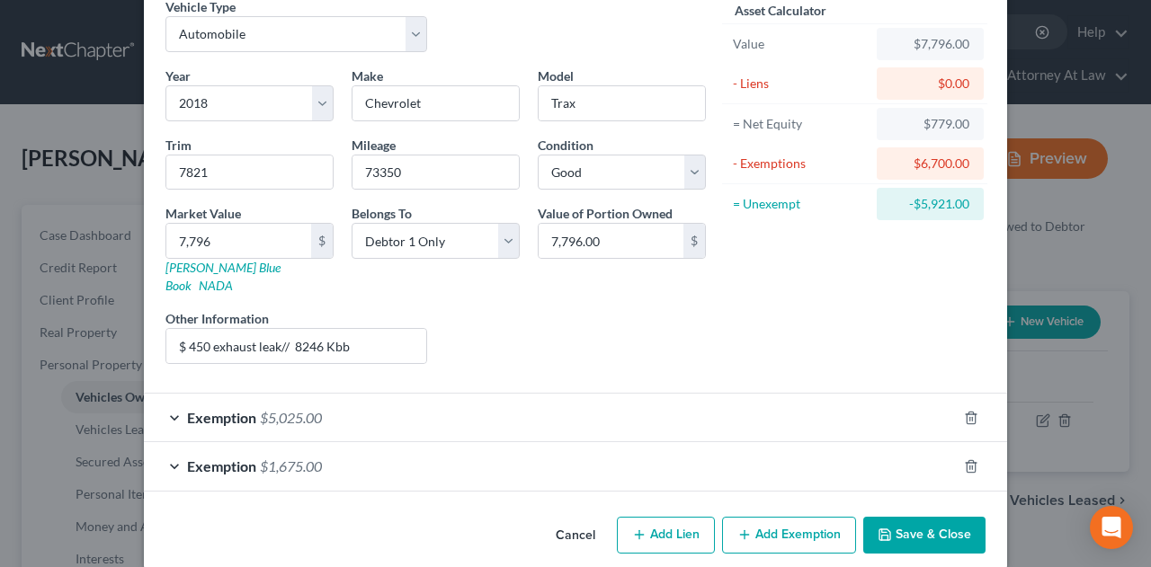
drag, startPoint x: 894, startPoint y: 515, endPoint x: 877, endPoint y: 522, distance: 18.5
click at [890, 517] on button "Save & Close" at bounding box center [924, 536] width 122 height 38
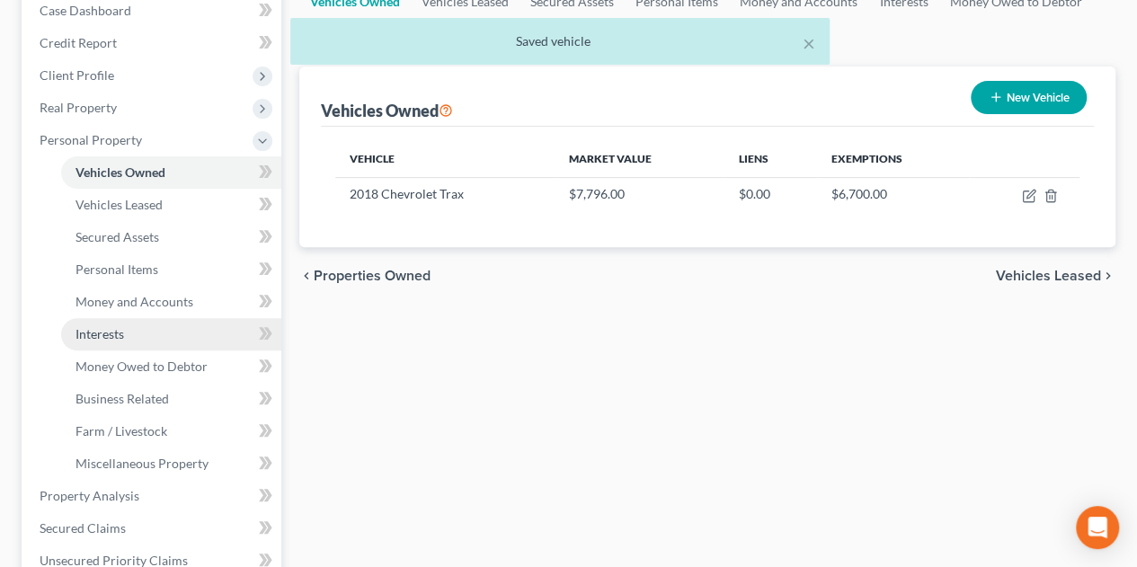
scroll to position [239, 0]
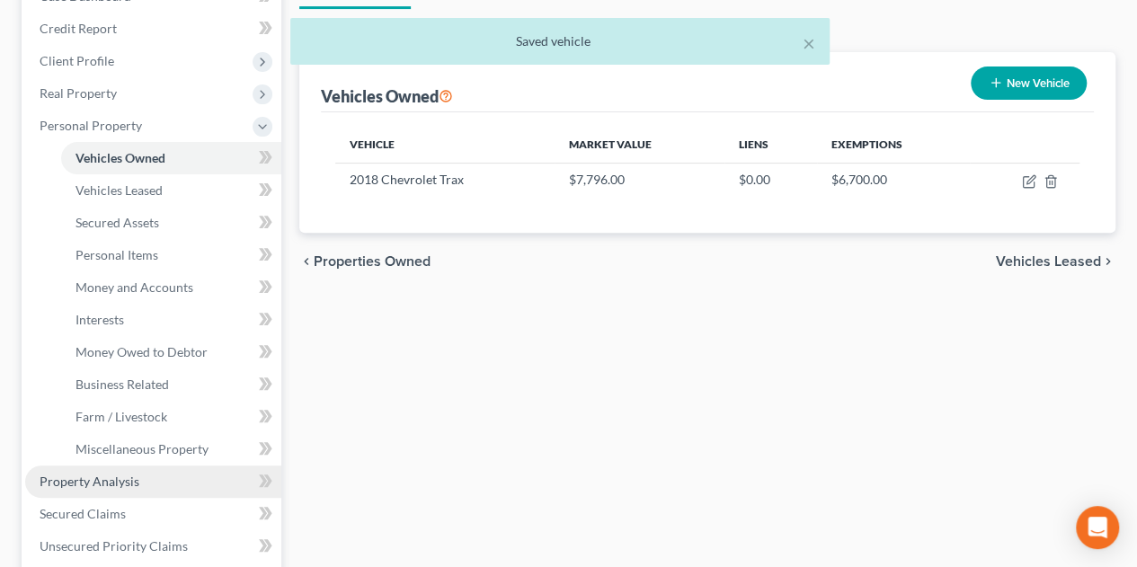
click at [96, 481] on span "Property Analysis" at bounding box center [90, 481] width 100 height 15
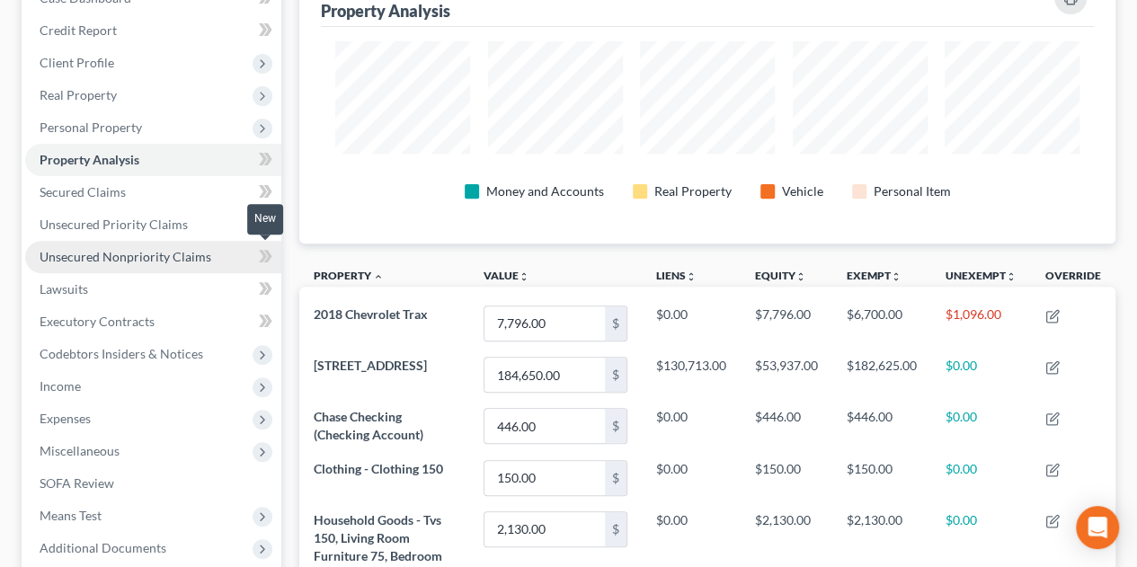
scroll to position [239, 0]
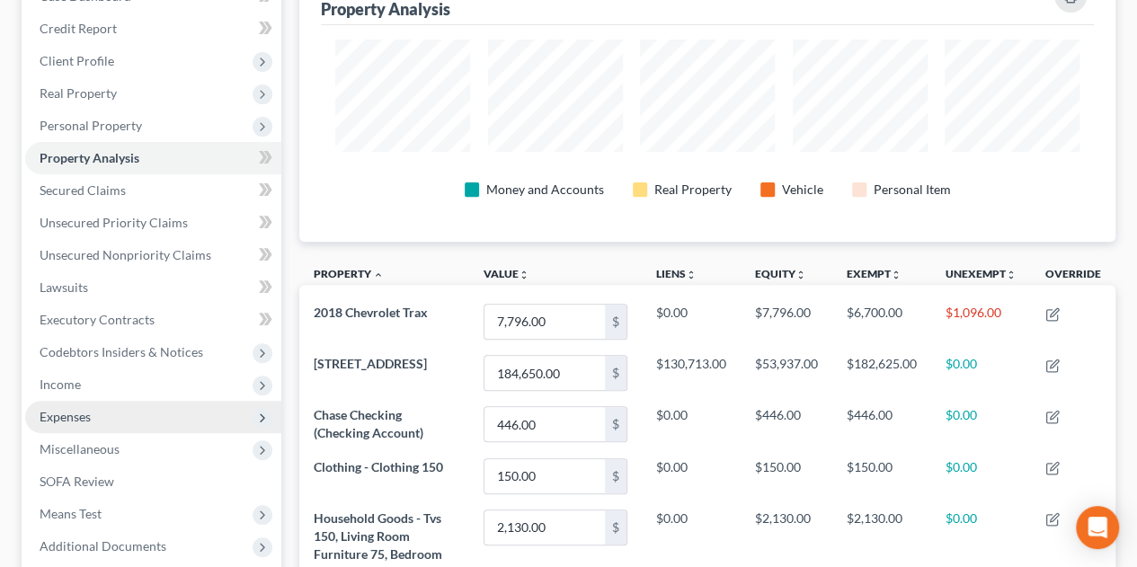
click at [62, 423] on span "Expenses" at bounding box center [153, 417] width 256 height 32
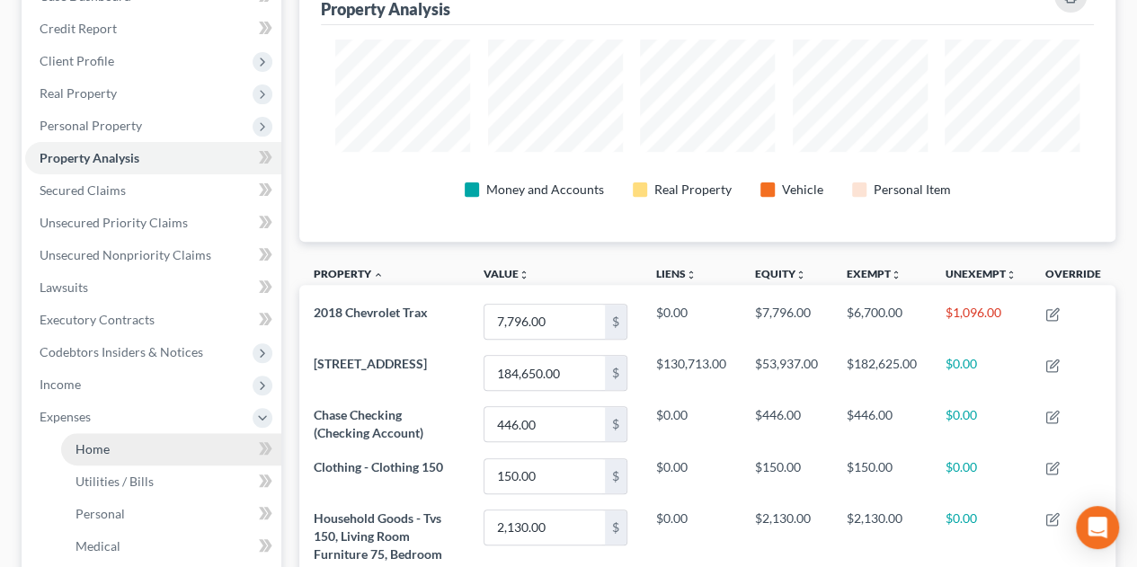
click at [82, 445] on span "Home" at bounding box center [93, 448] width 34 height 15
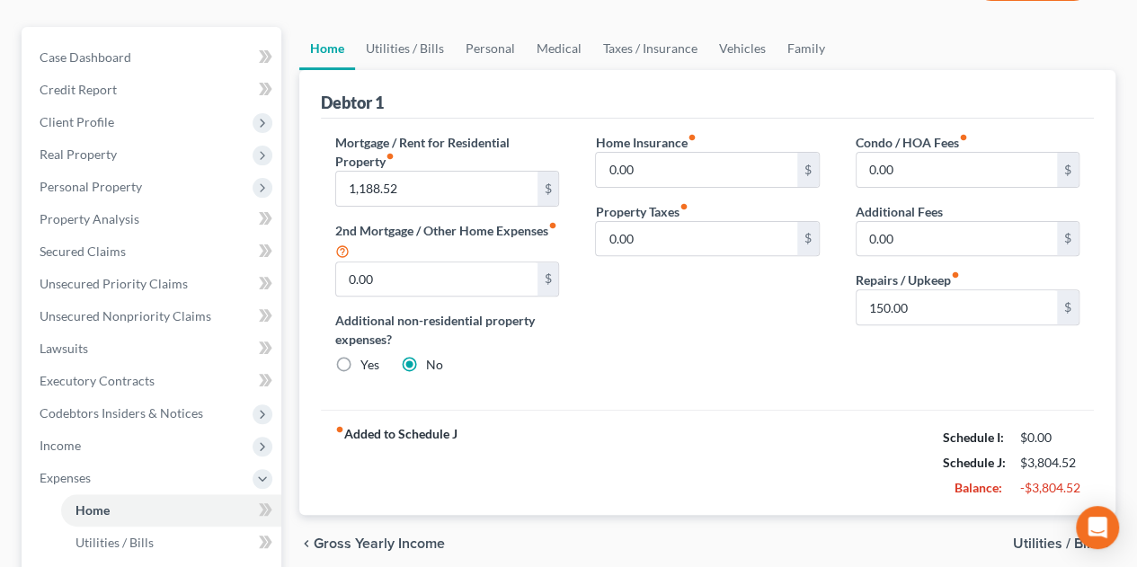
scroll to position [61, 0]
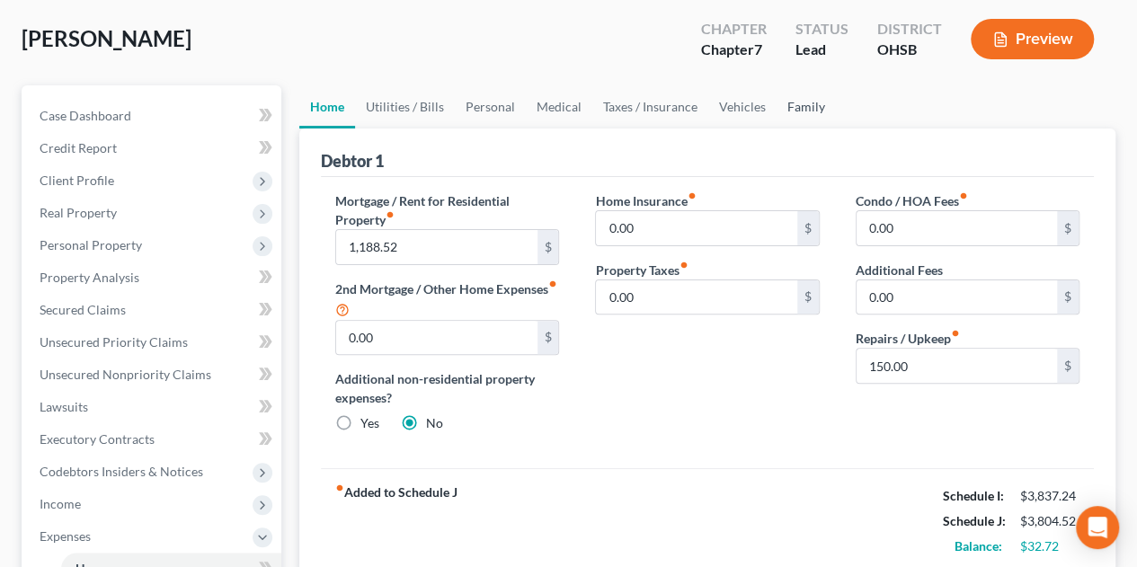
click at [795, 100] on link "Family" at bounding box center [806, 106] width 59 height 43
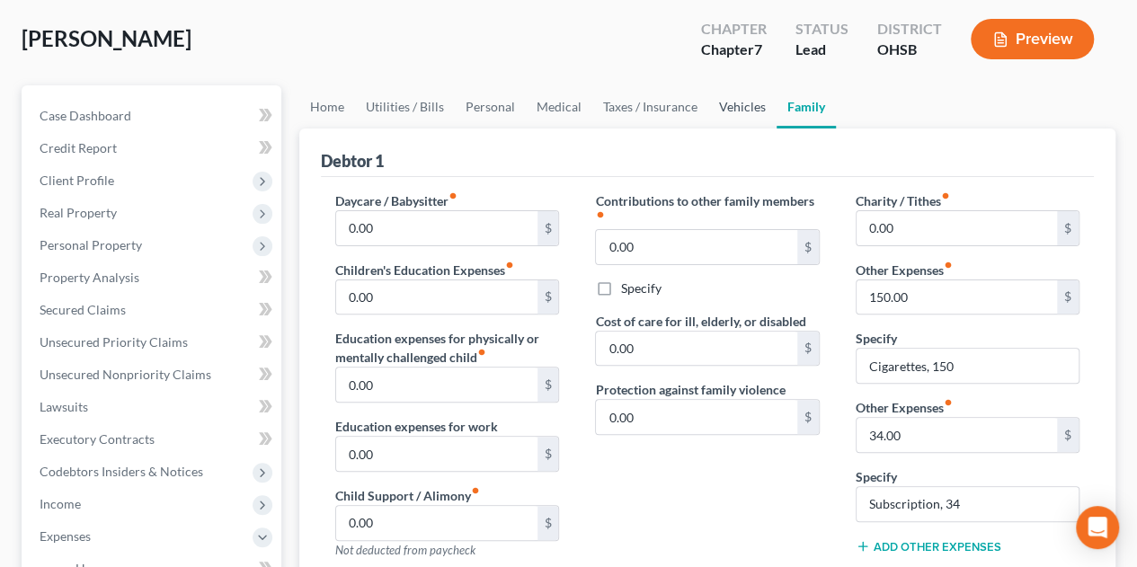
click at [747, 107] on link "Vehicles" at bounding box center [743, 106] width 68 height 43
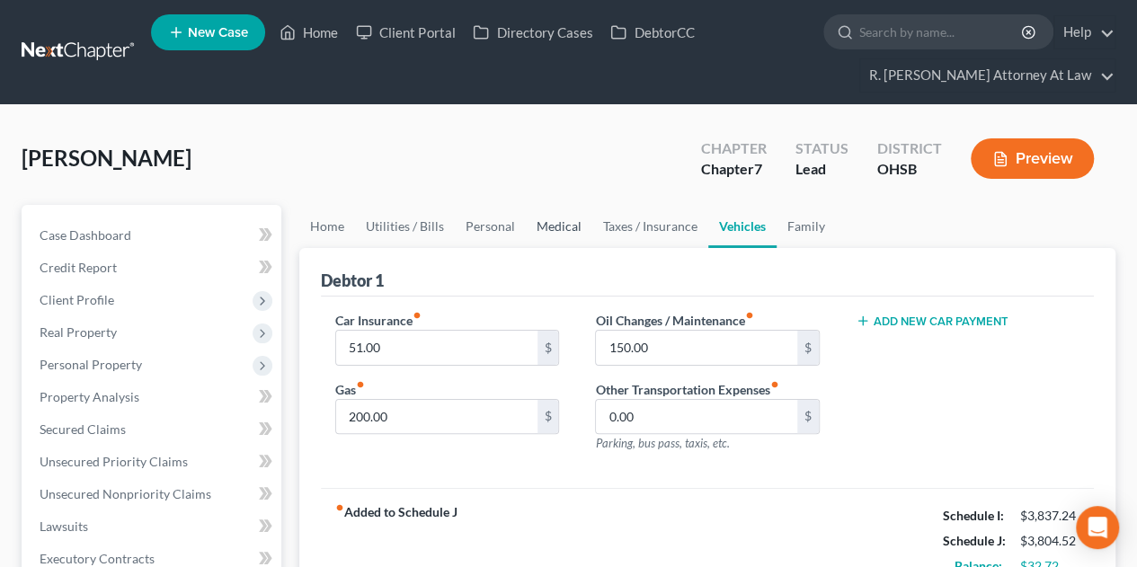
click at [539, 224] on link "Medical" at bounding box center [559, 226] width 67 height 43
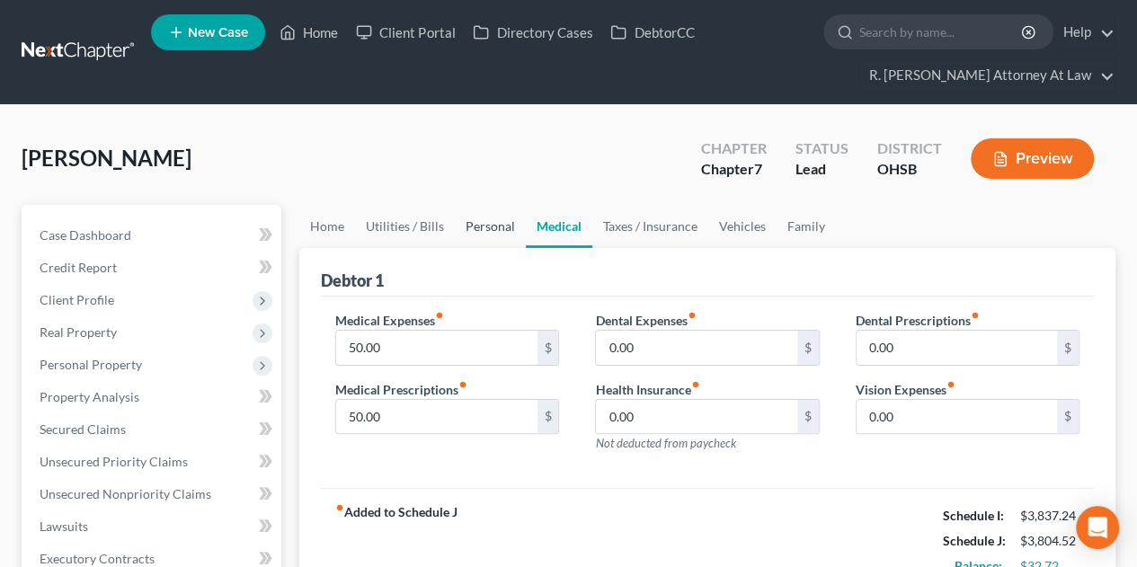
click at [485, 224] on link "Personal" at bounding box center [490, 226] width 71 height 43
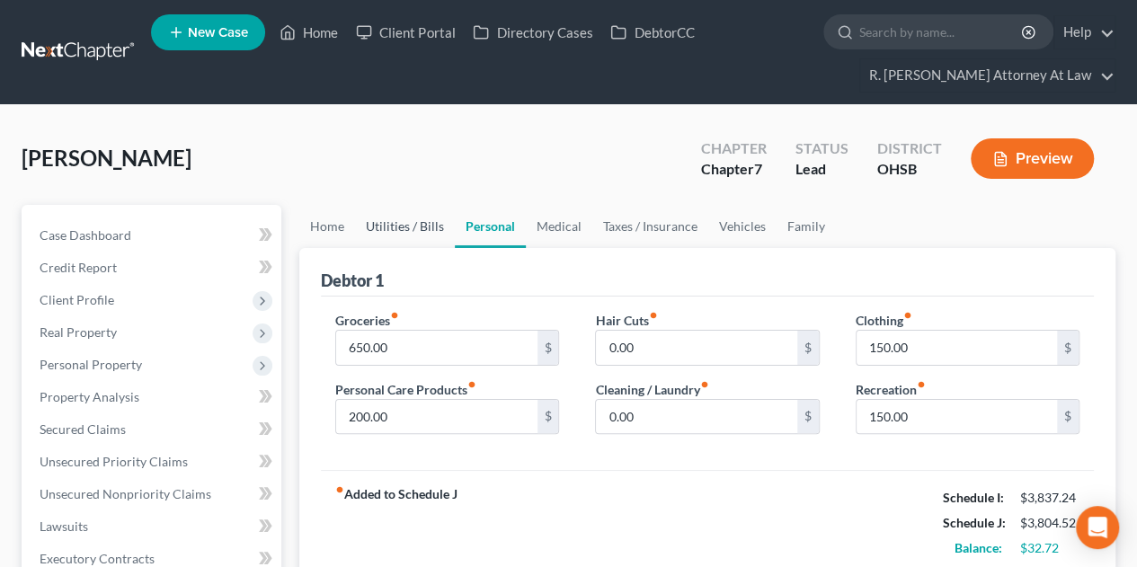
click at [413, 227] on link "Utilities / Bills" at bounding box center [405, 226] width 100 height 43
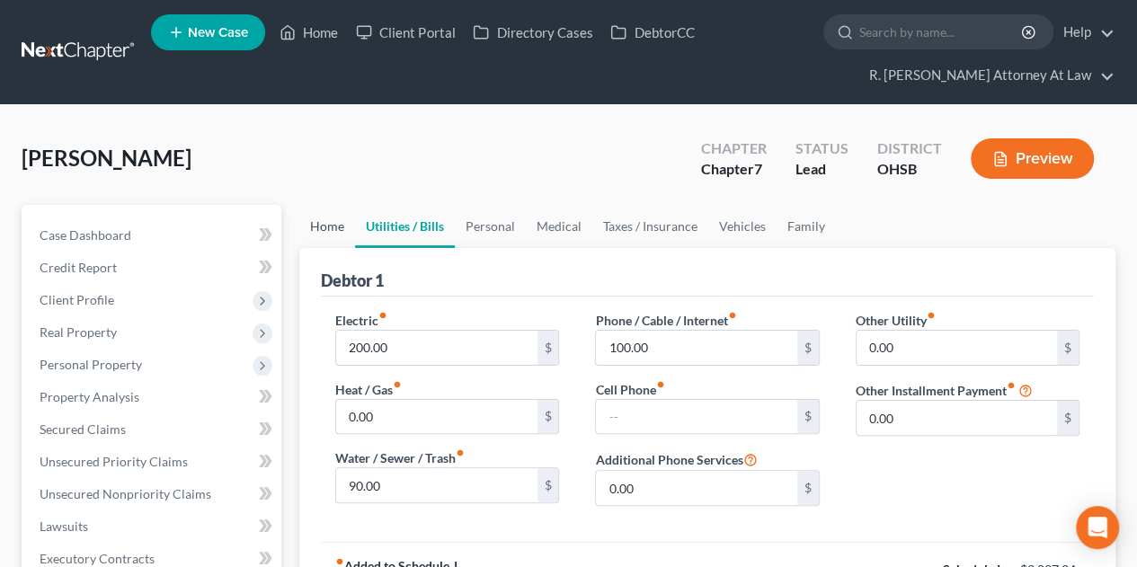
click at [323, 230] on link "Home" at bounding box center [327, 226] width 56 height 43
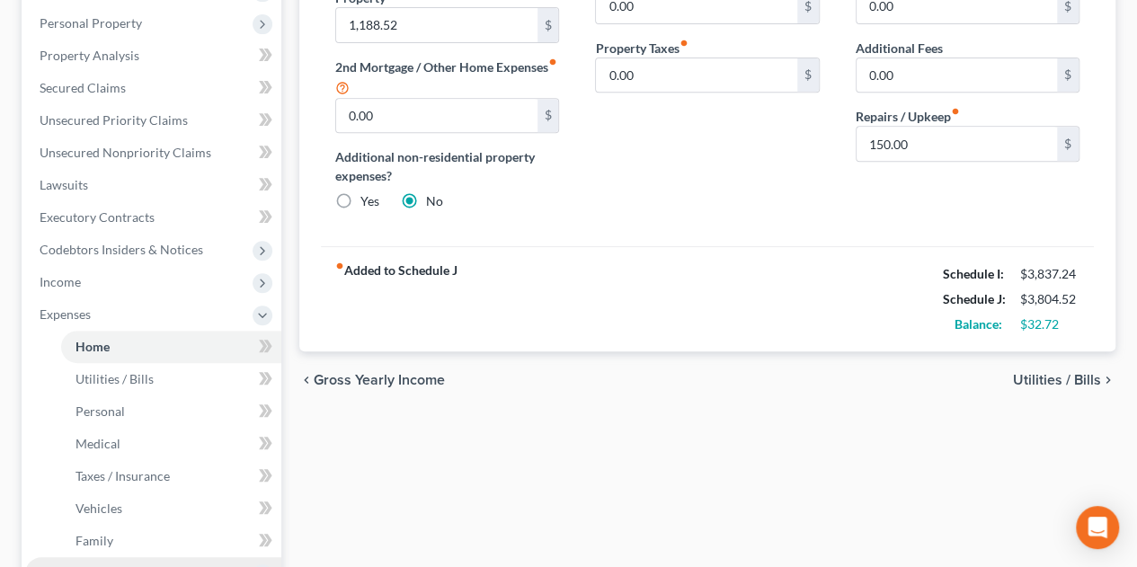
scroll to position [599, 0]
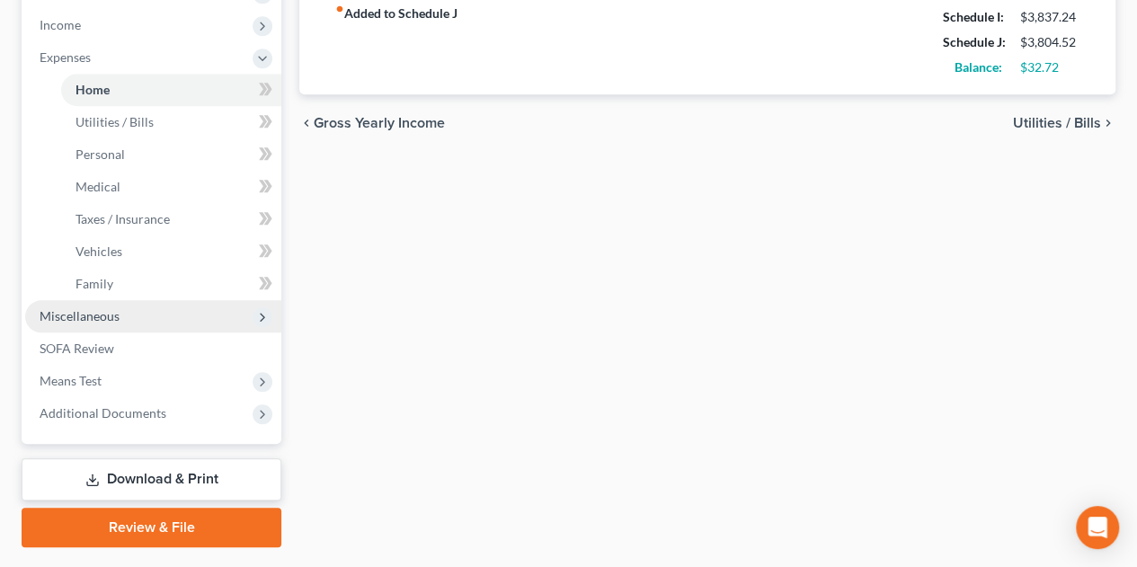
click at [62, 319] on span "Miscellaneous" at bounding box center [80, 315] width 80 height 15
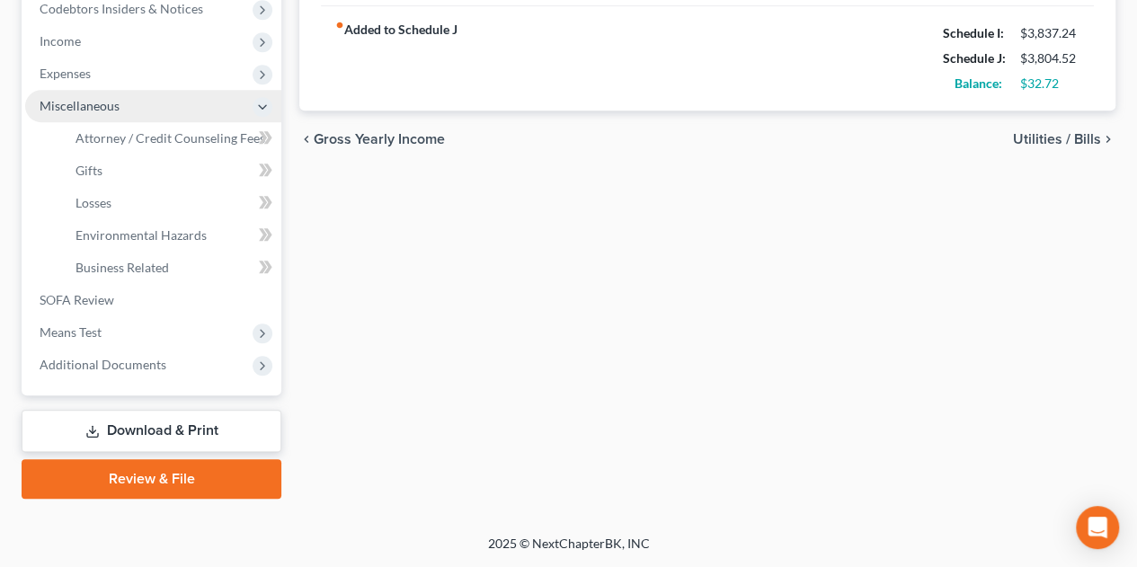
scroll to position [579, 0]
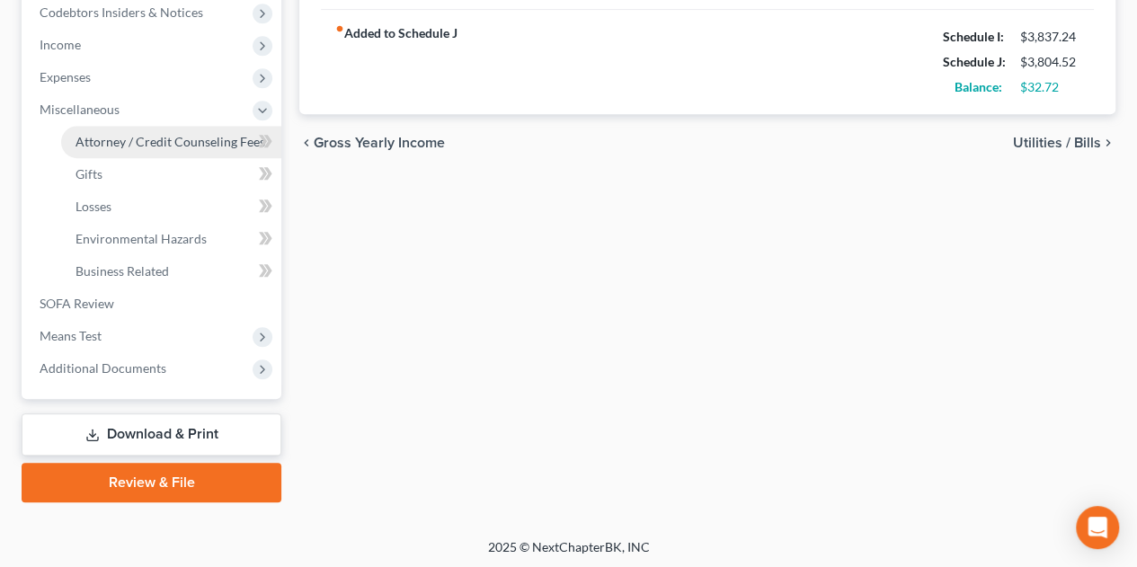
click at [140, 145] on span "Attorney / Credit Counseling Fees" at bounding box center [171, 141] width 190 height 15
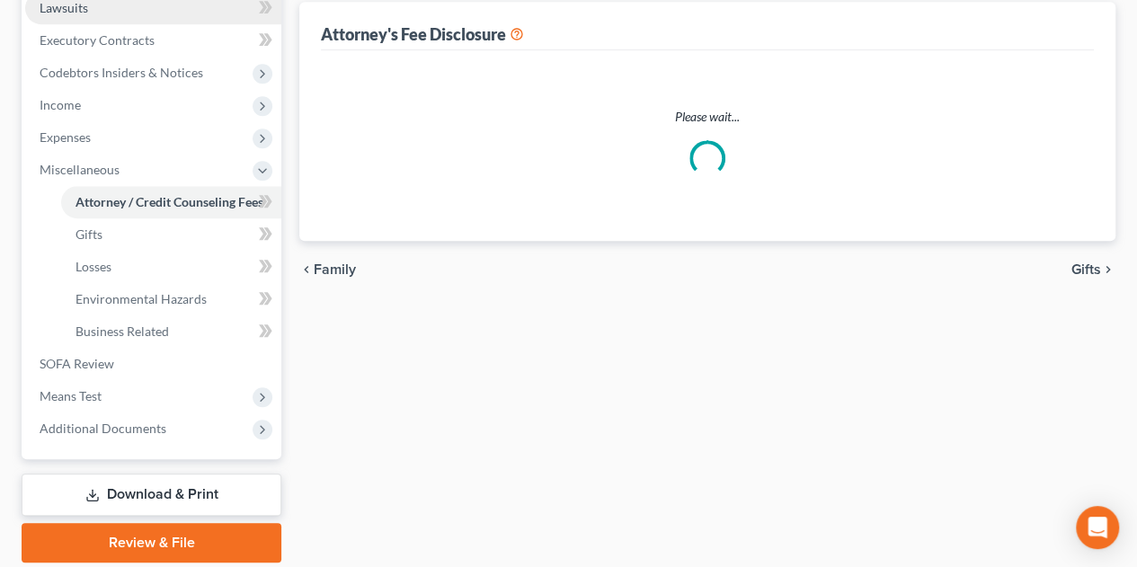
select select "1"
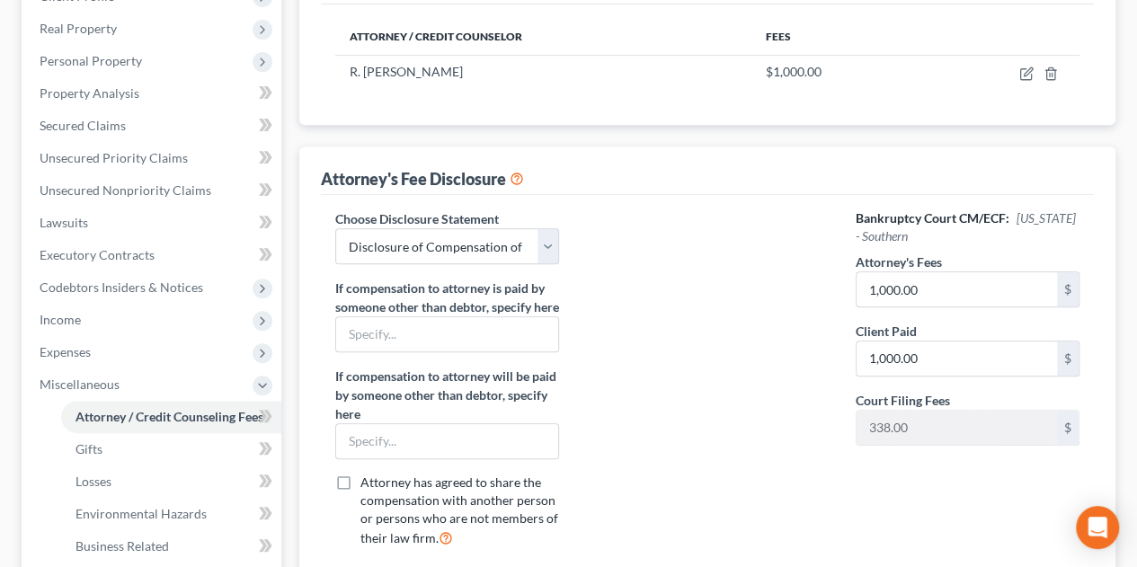
scroll to position [360, 0]
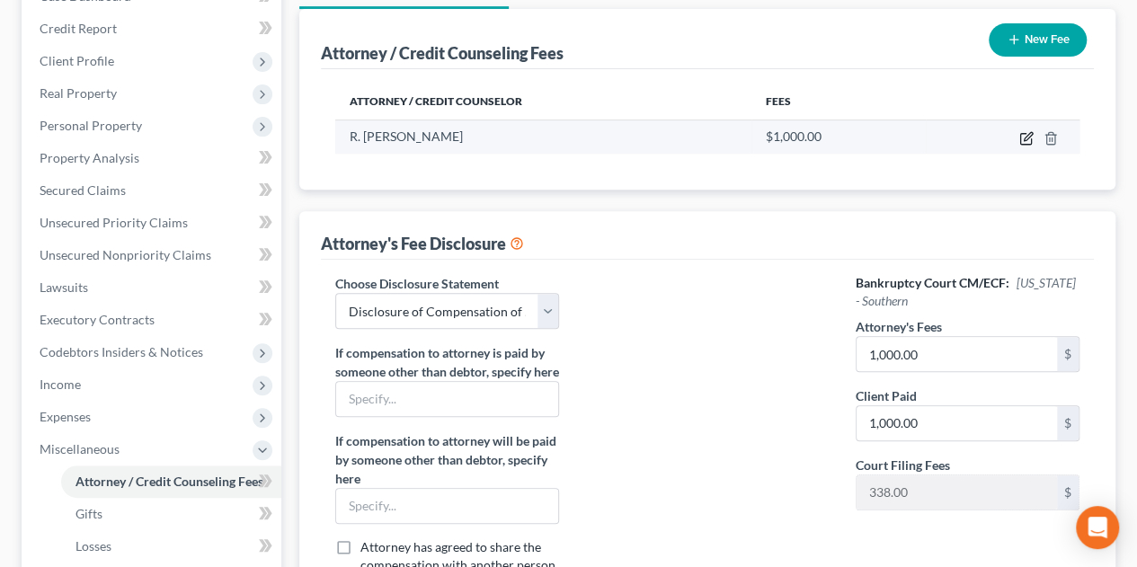
click at [1026, 134] on icon "button" at bounding box center [1026, 139] width 11 height 11
select select "36"
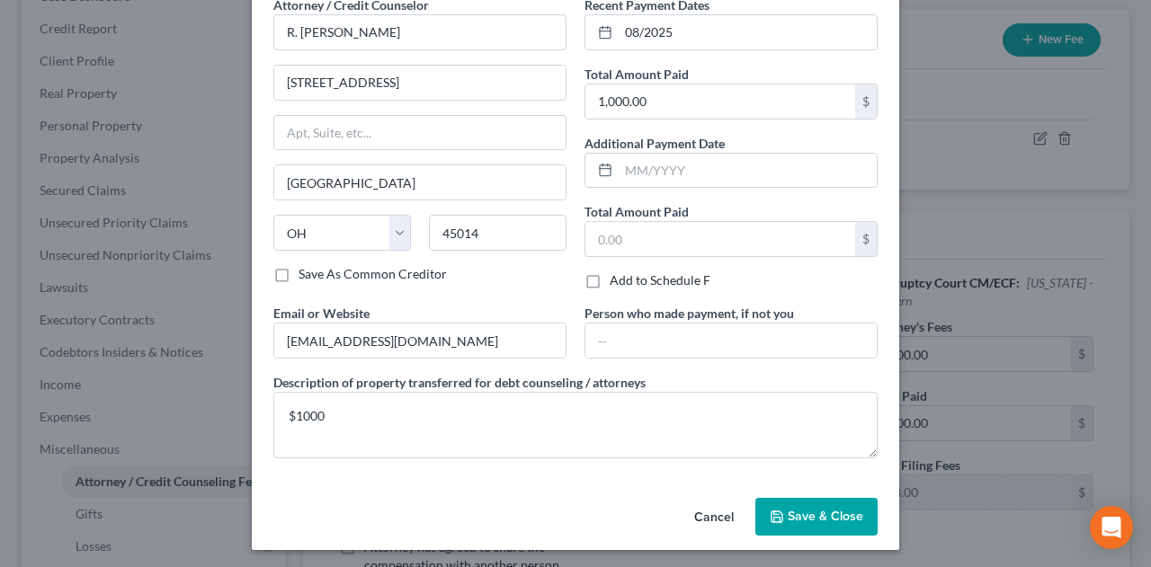
click at [774, 517] on polyline "button" at bounding box center [777, 519] width 6 height 4
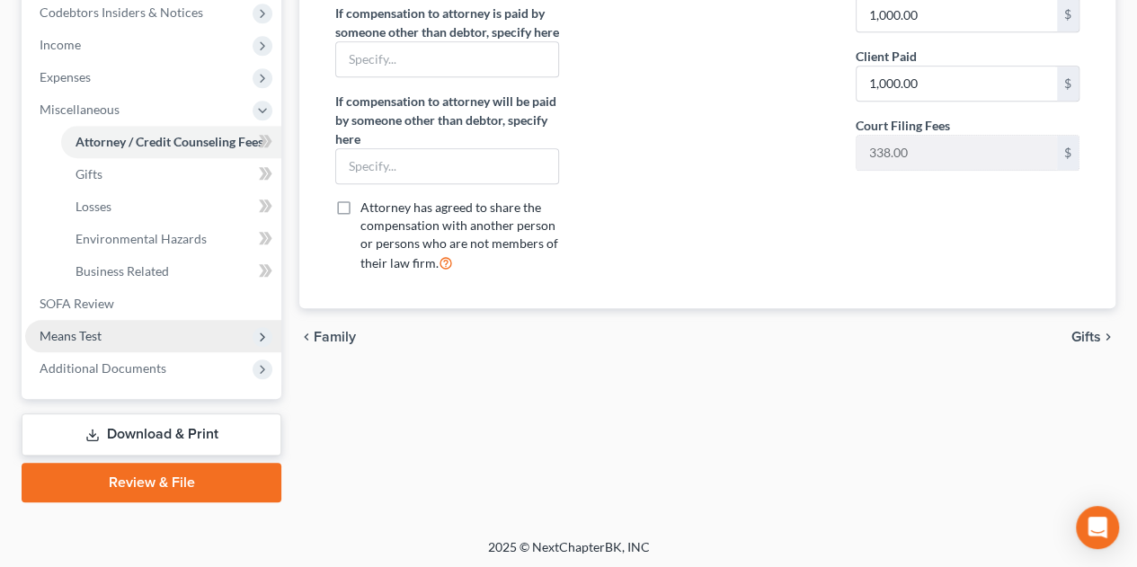
click at [76, 335] on span "Means Test" at bounding box center [71, 335] width 62 height 15
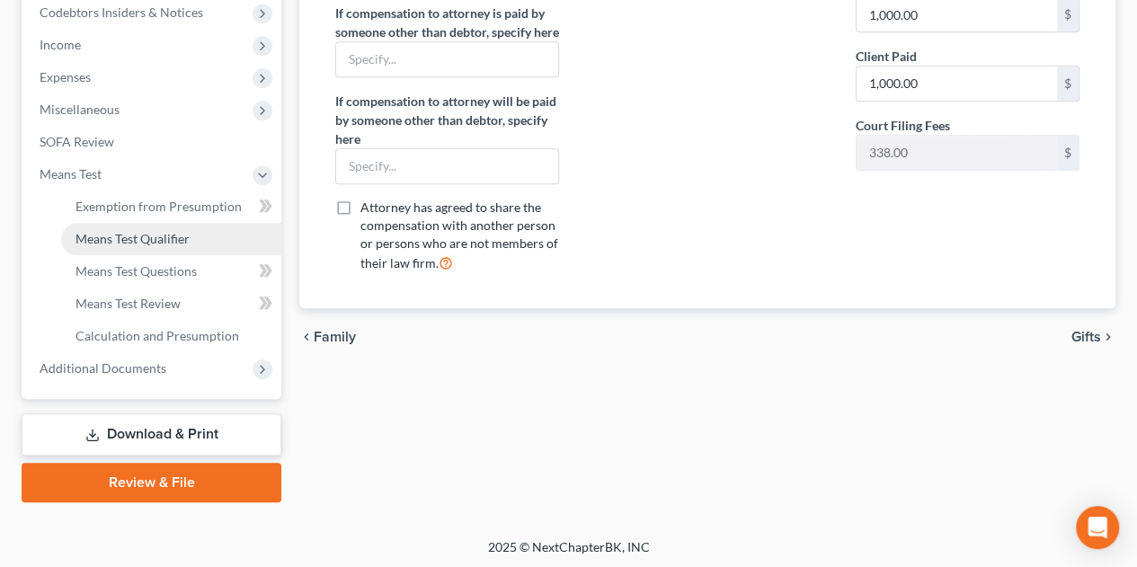
click at [76, 233] on span "Means Test Qualifier" at bounding box center [133, 238] width 114 height 15
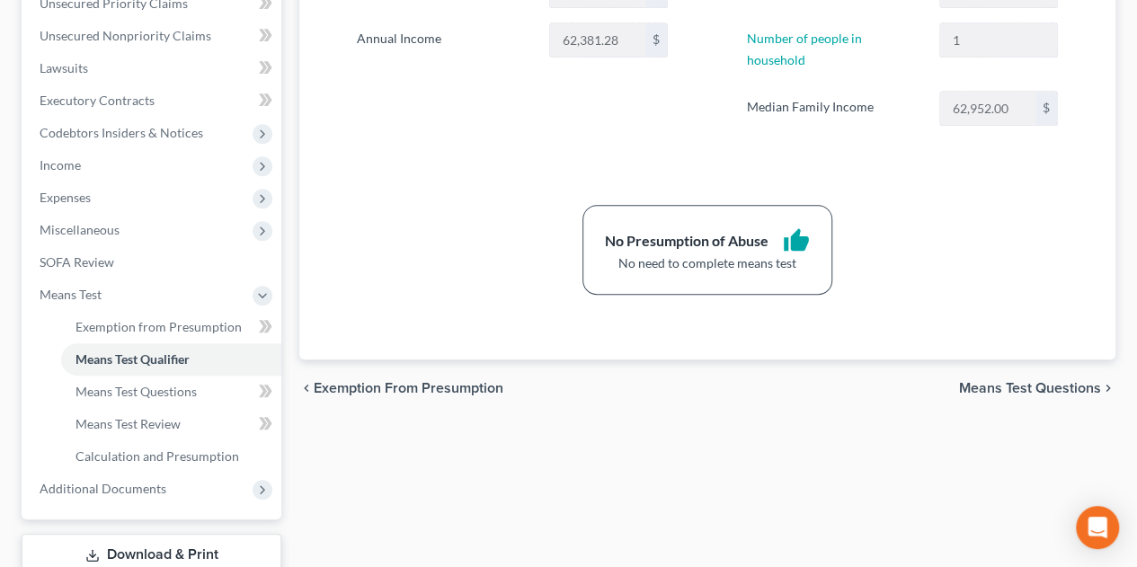
scroll to position [579, 0]
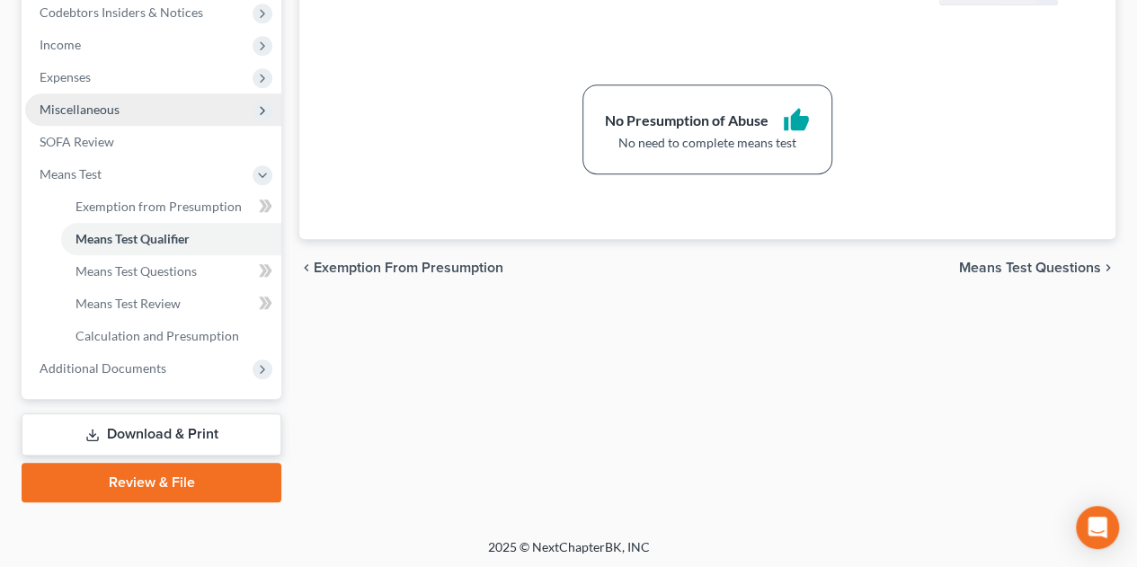
click at [78, 107] on span "Miscellaneous" at bounding box center [80, 109] width 80 height 15
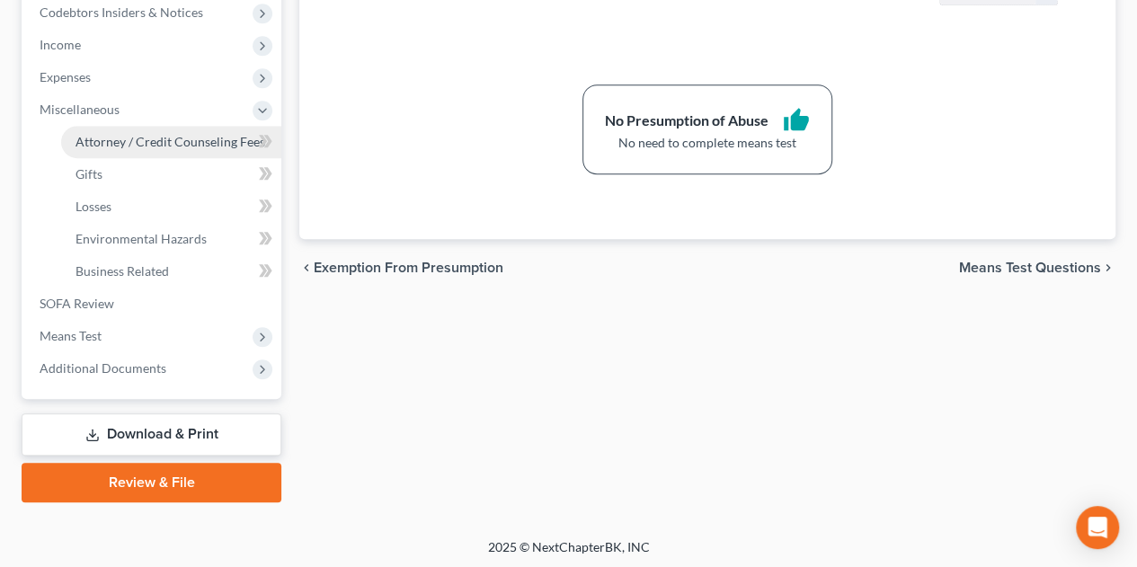
click at [109, 138] on span "Attorney / Credit Counseling Fees" at bounding box center [171, 141] width 190 height 15
select select "1"
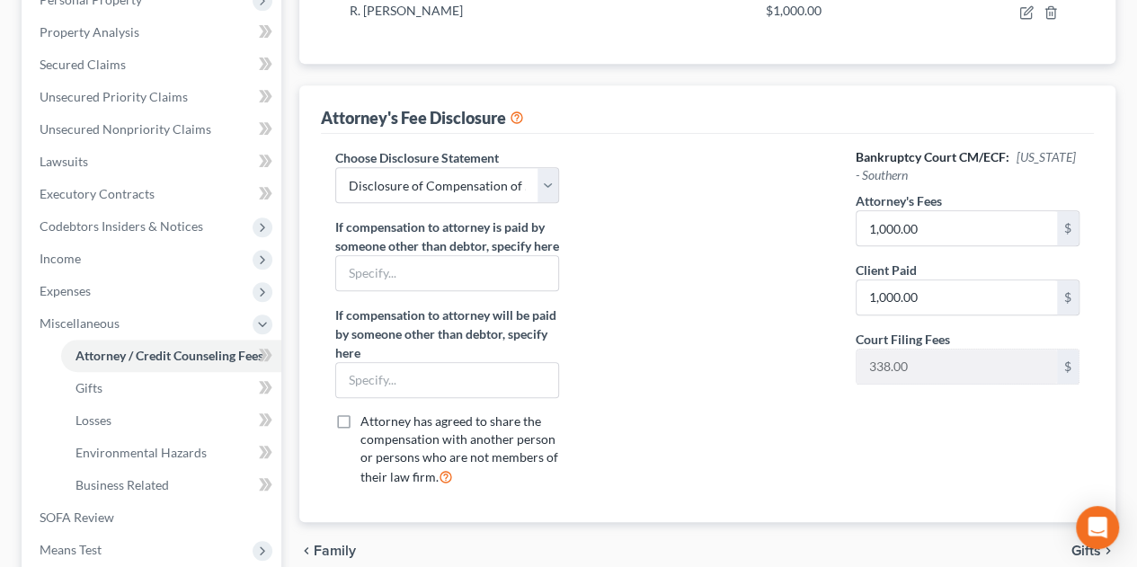
scroll to position [479, 0]
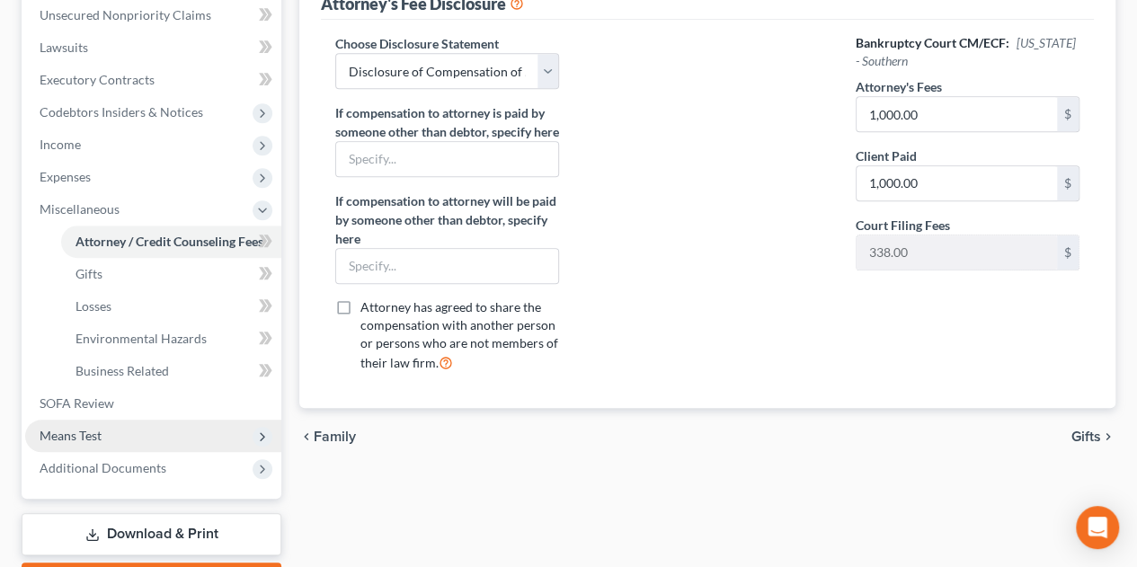
click at [71, 439] on span "Means Test" at bounding box center [71, 435] width 62 height 15
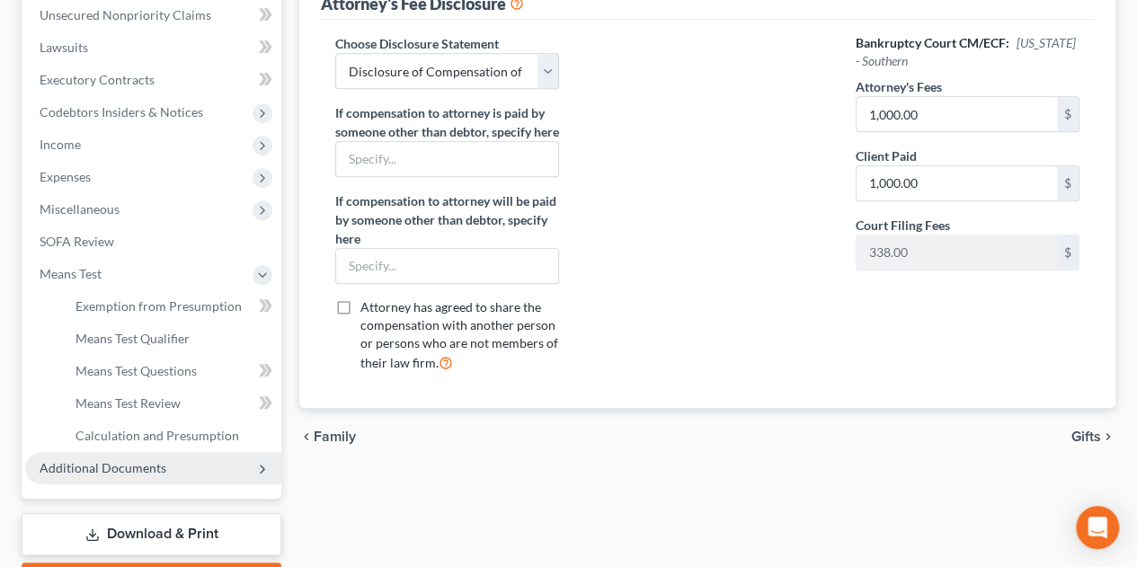
click at [100, 470] on span "Additional Documents" at bounding box center [103, 467] width 127 height 15
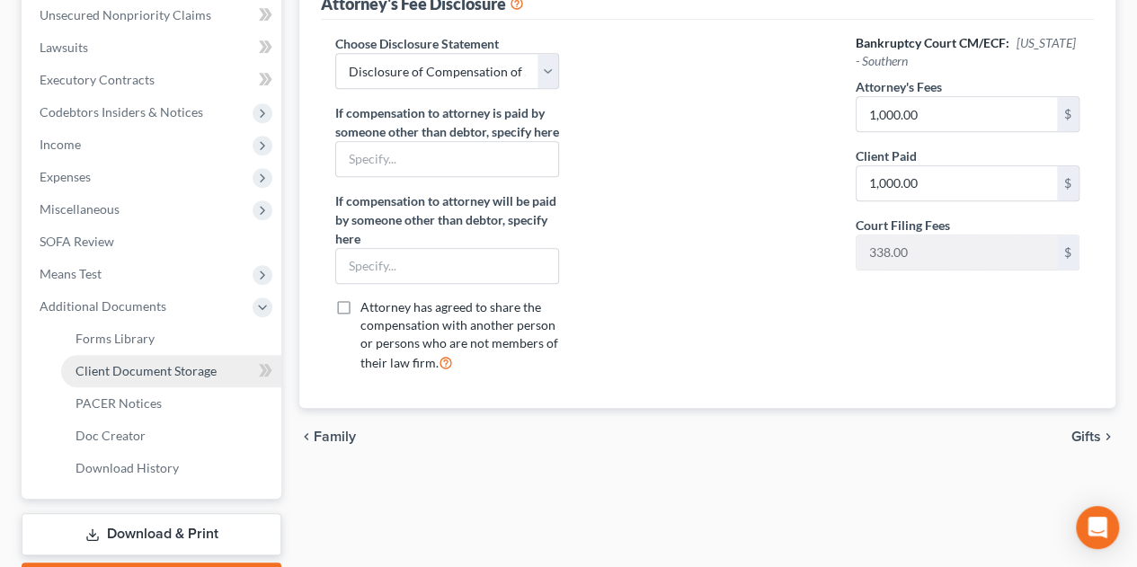
click at [104, 363] on span "Client Document Storage" at bounding box center [146, 370] width 141 height 15
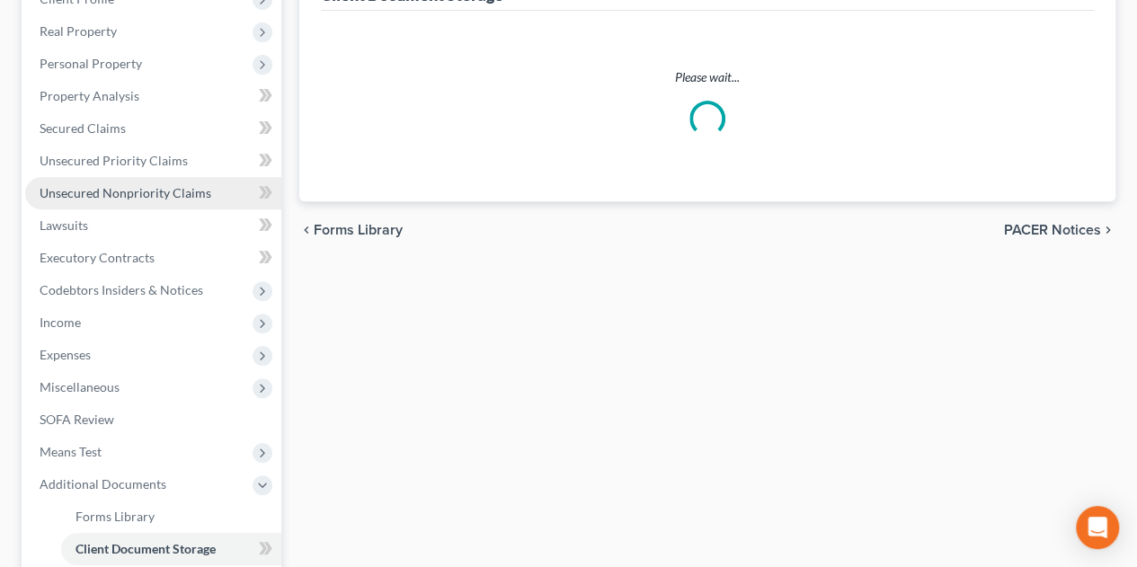
select select "37"
select select "52"
select select "7"
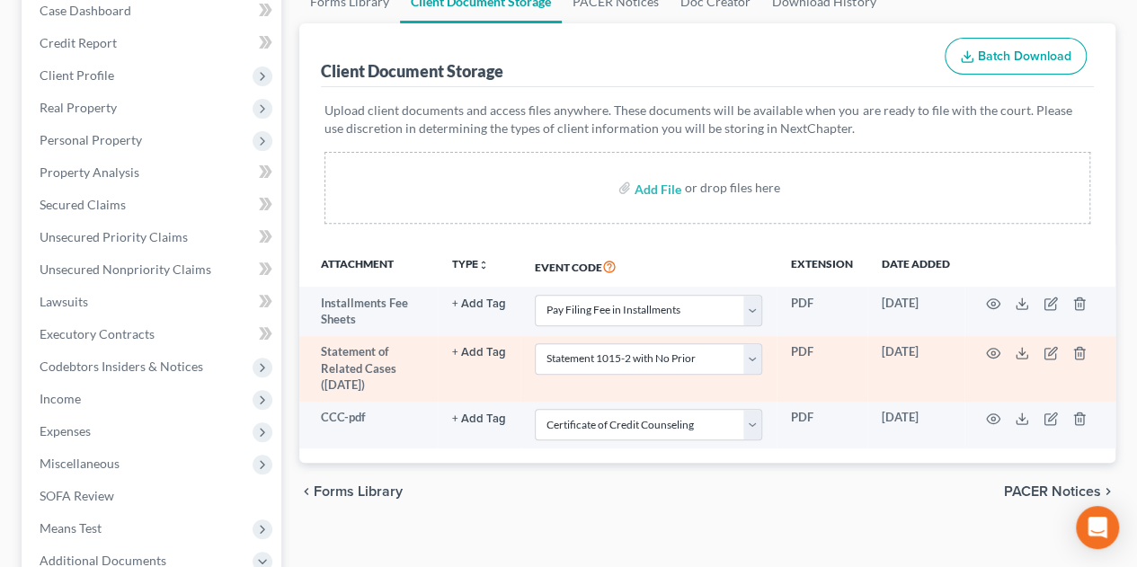
scroll to position [239, 0]
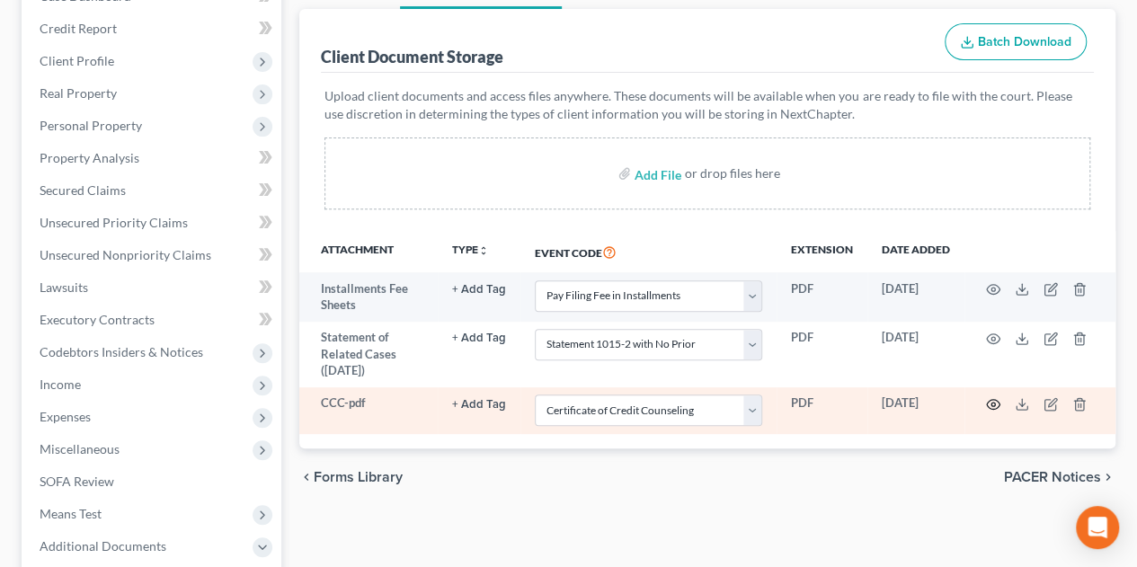
click at [997, 400] on icon "button" at bounding box center [993, 405] width 13 height 10
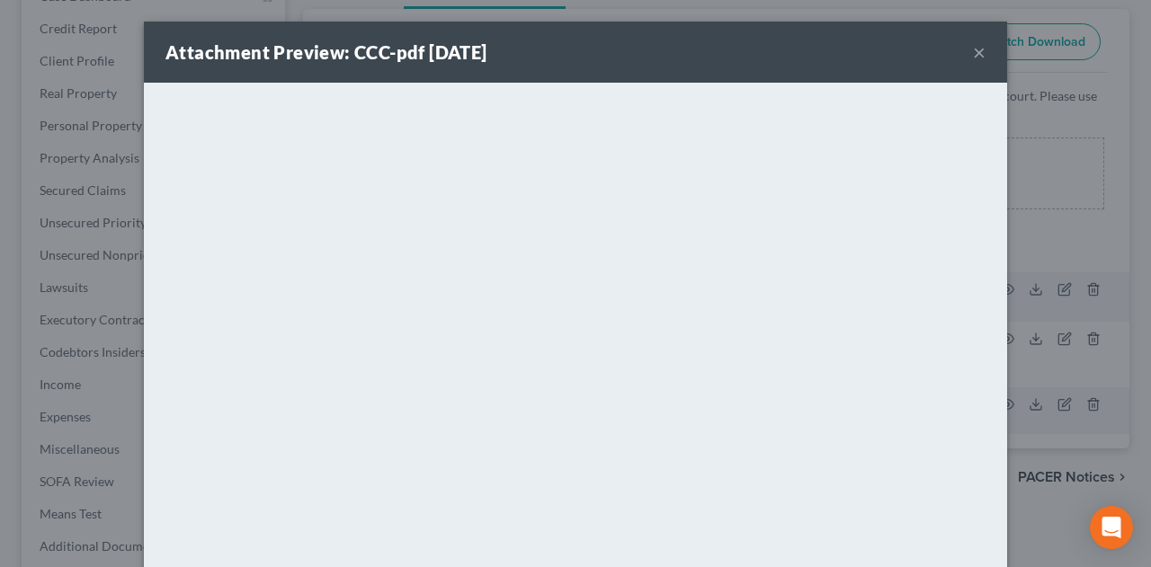
click at [976, 49] on button "×" at bounding box center [979, 52] width 13 height 22
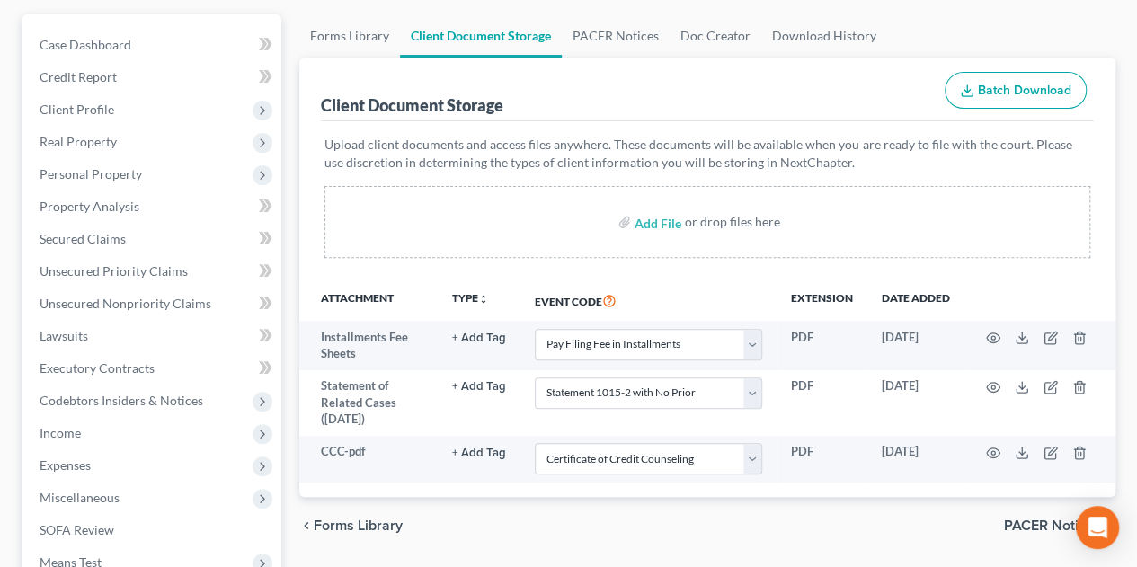
scroll to position [219, 0]
